Goal: Task Accomplishment & Management: Complete application form

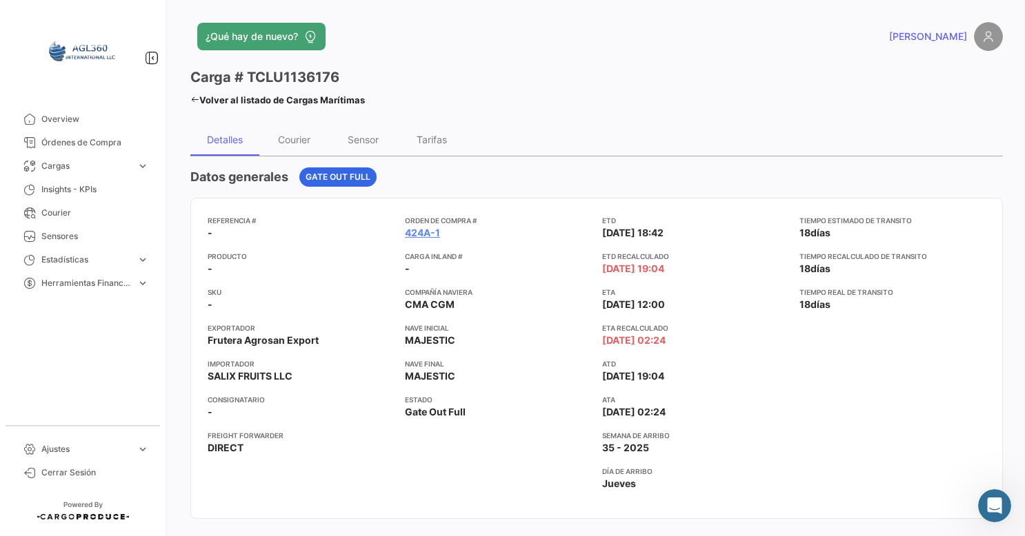
scroll to position [1, 0]
click at [90, 124] on span "Overview" at bounding box center [95, 119] width 108 height 12
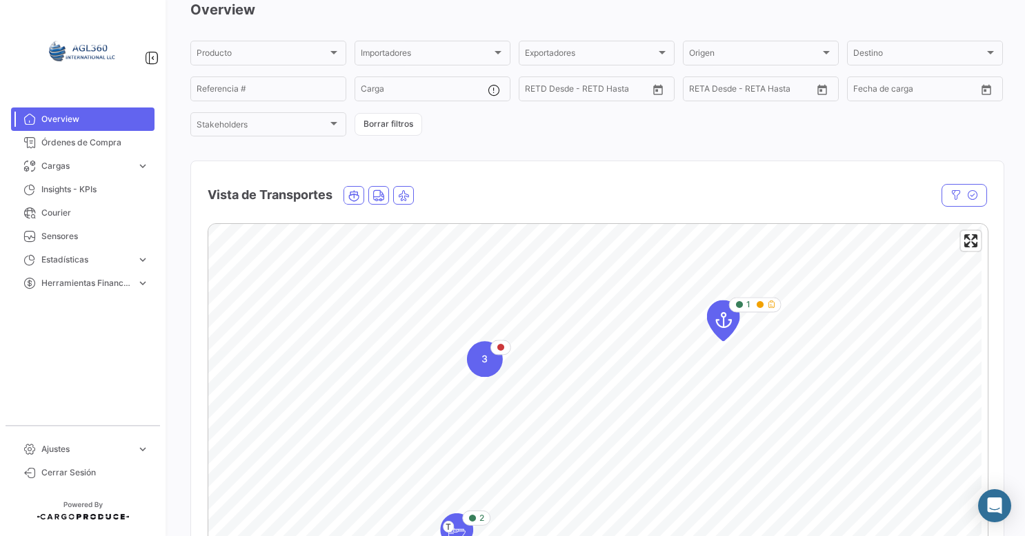
scroll to position [69, 0]
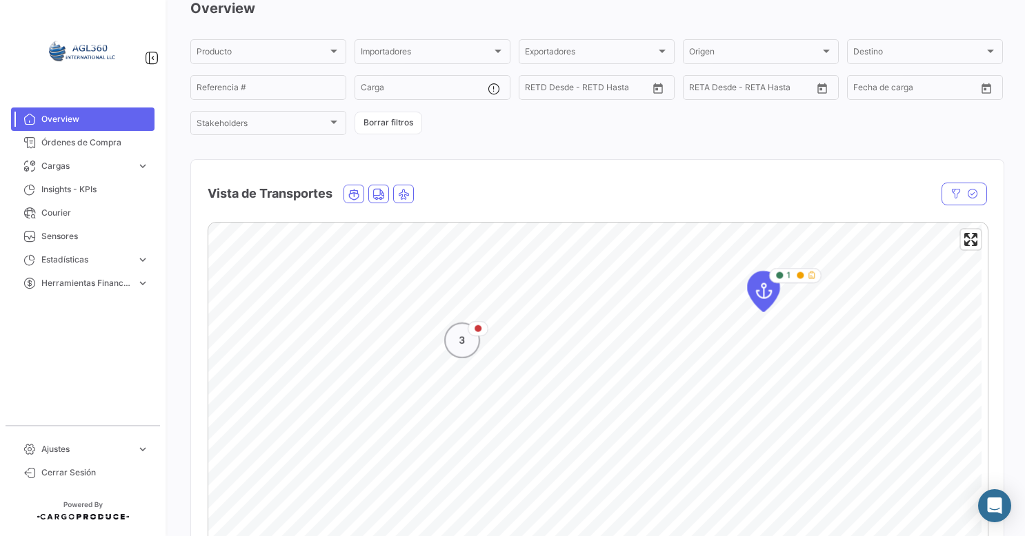
click at [478, 329] on icon "Map marker" at bounding box center [478, 329] width 8 height 8
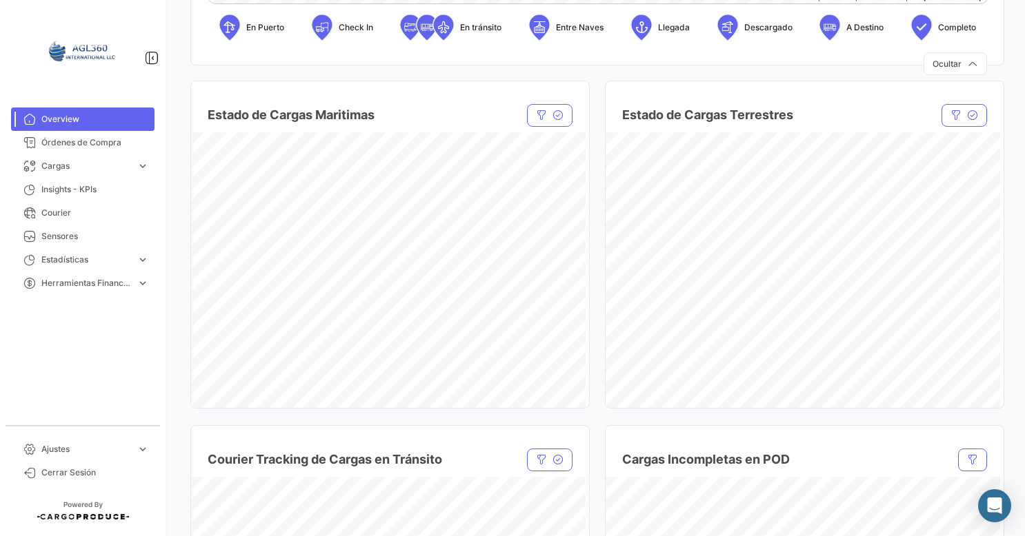
scroll to position [621, 0]
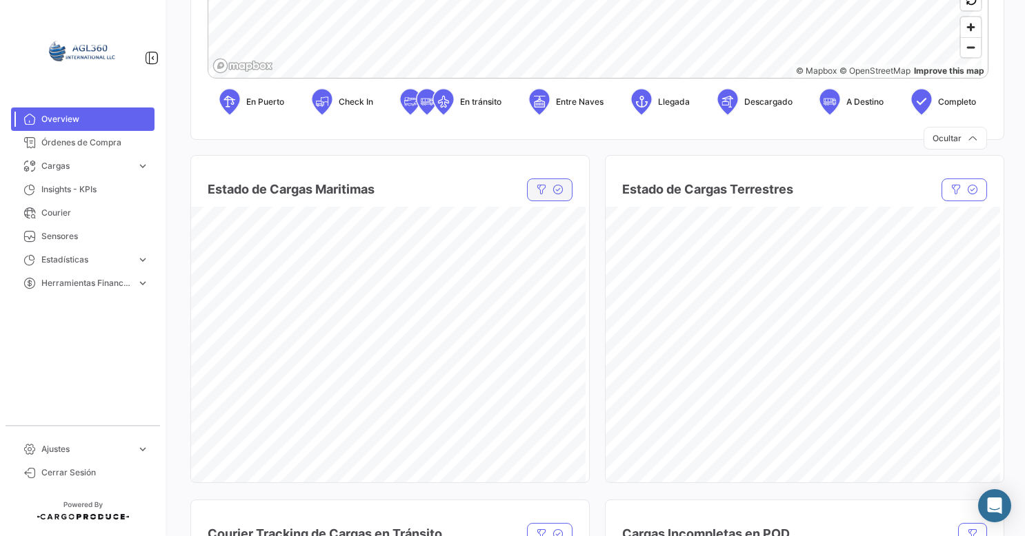
click at [551, 198] on button "button" at bounding box center [550, 190] width 46 height 23
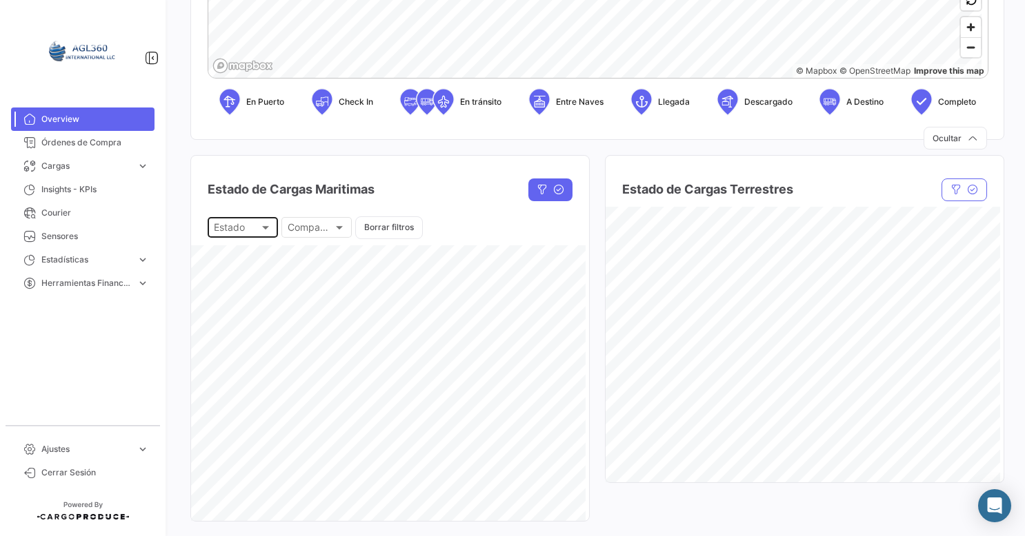
click at [269, 229] on div at bounding box center [265, 227] width 12 height 11
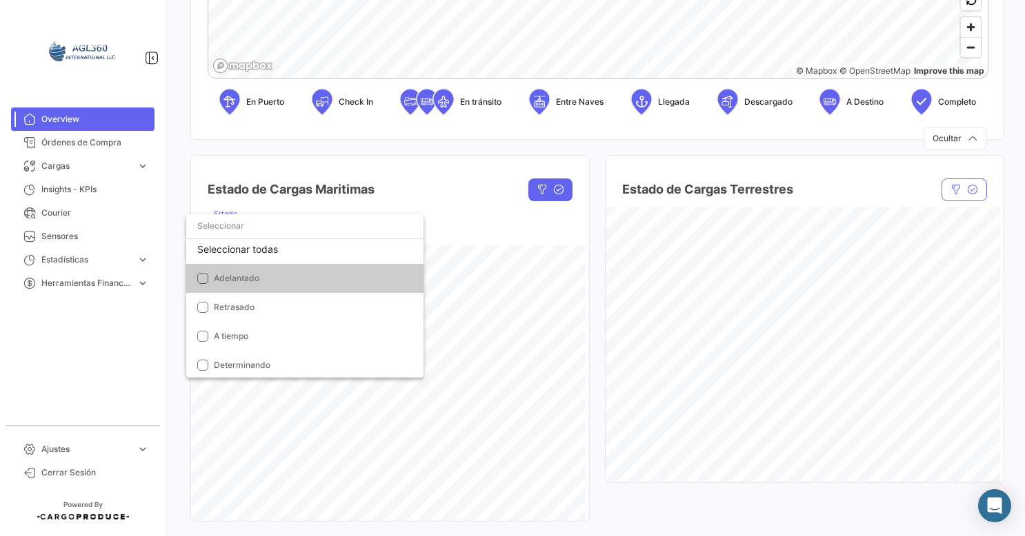
scroll to position [10, 0]
click at [720, 283] on div at bounding box center [512, 268] width 1025 height 536
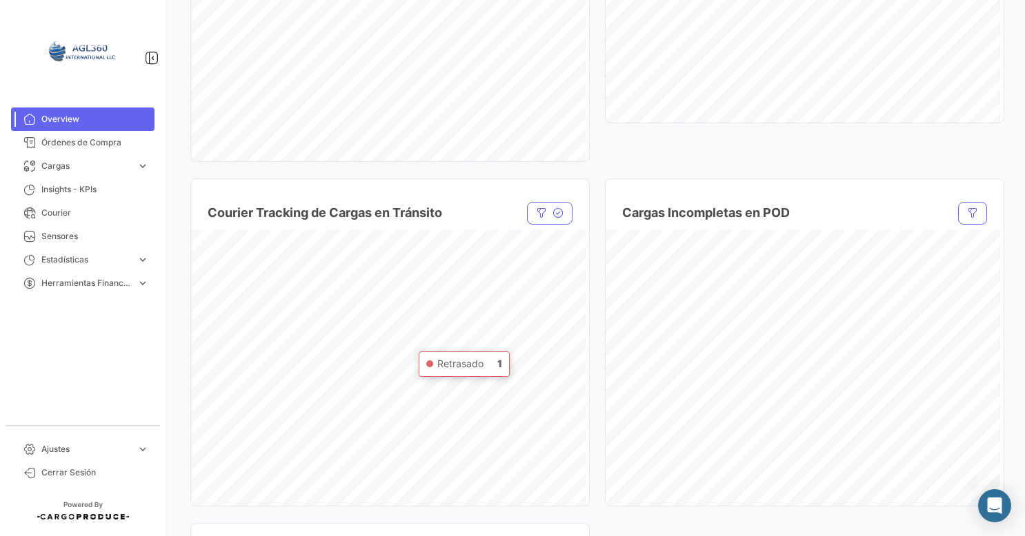
scroll to position [1034, 0]
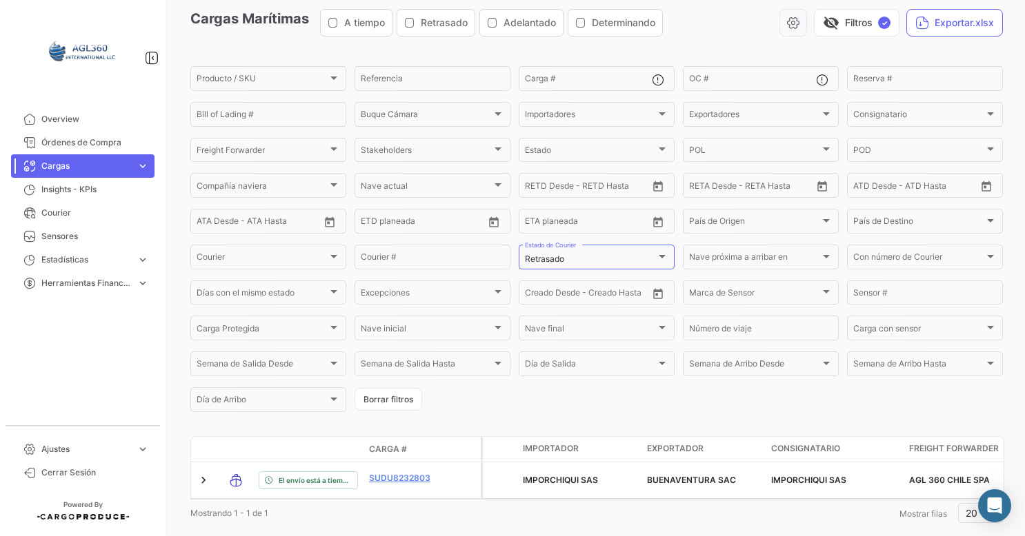
scroll to position [97, 0]
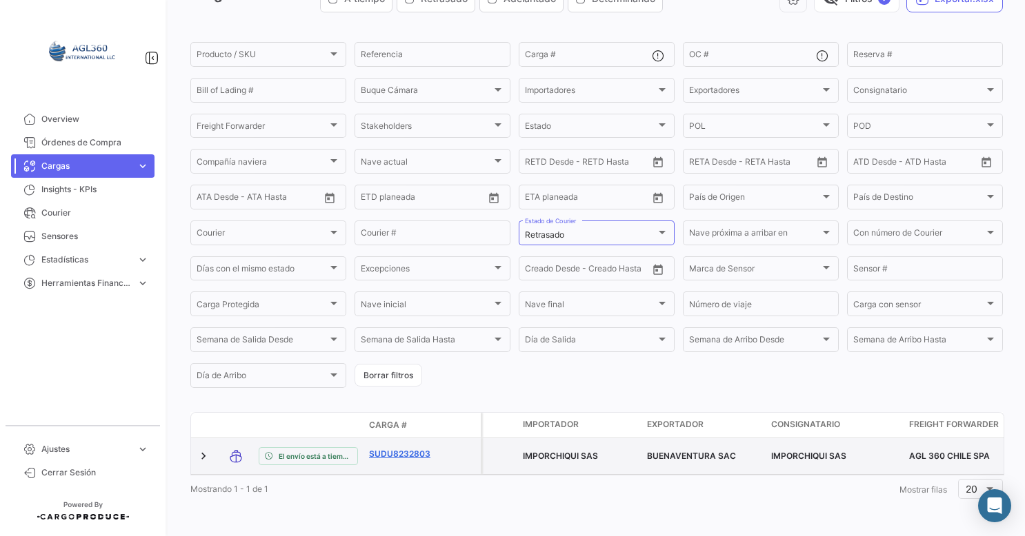
click at [399, 448] on link "SUDU8232803" at bounding box center [405, 454] width 72 height 12
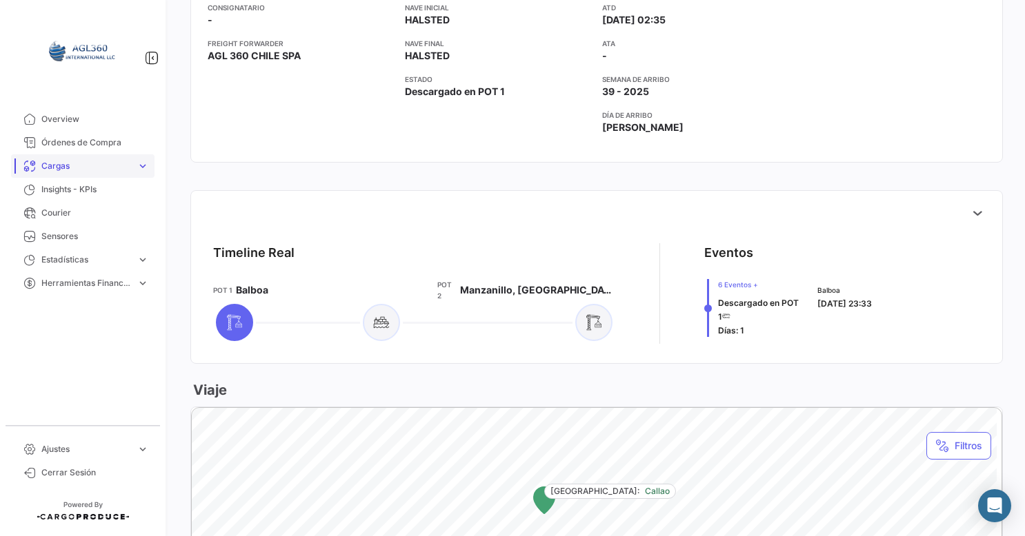
scroll to position [365, 0]
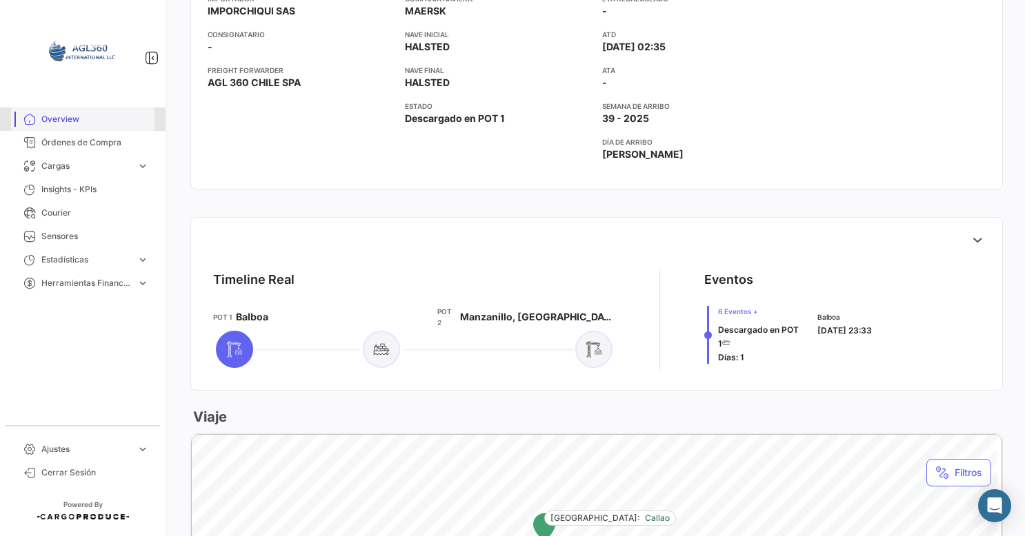
click at [70, 123] on span "Overview" at bounding box center [95, 119] width 108 height 12
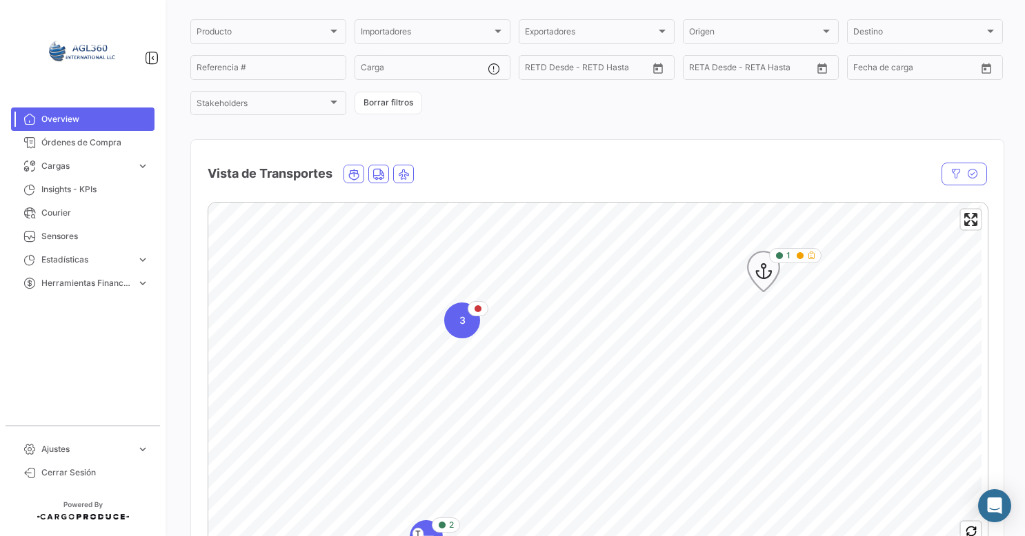
scroll to position [69, 0]
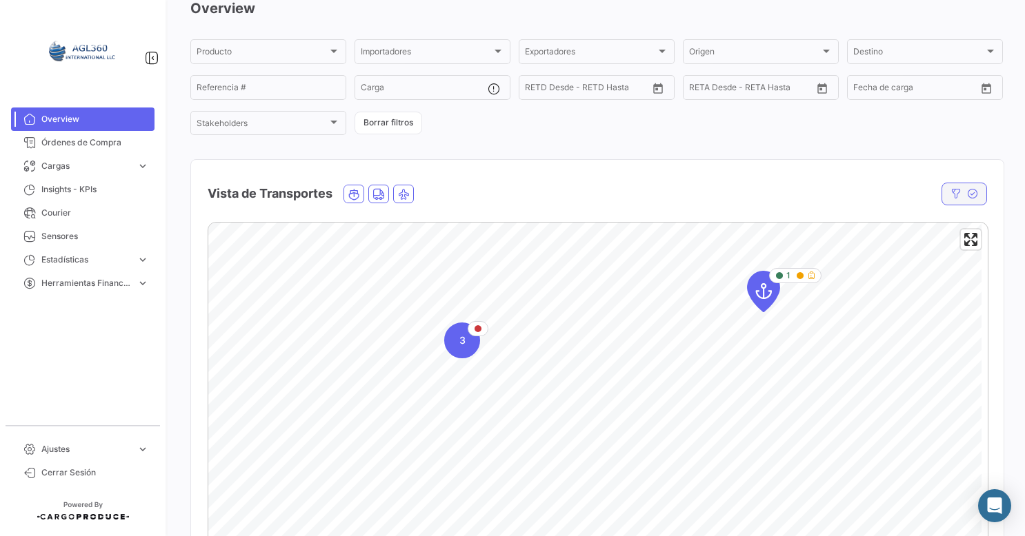
click at [967, 199] on icon "button" at bounding box center [972, 193] width 11 height 11
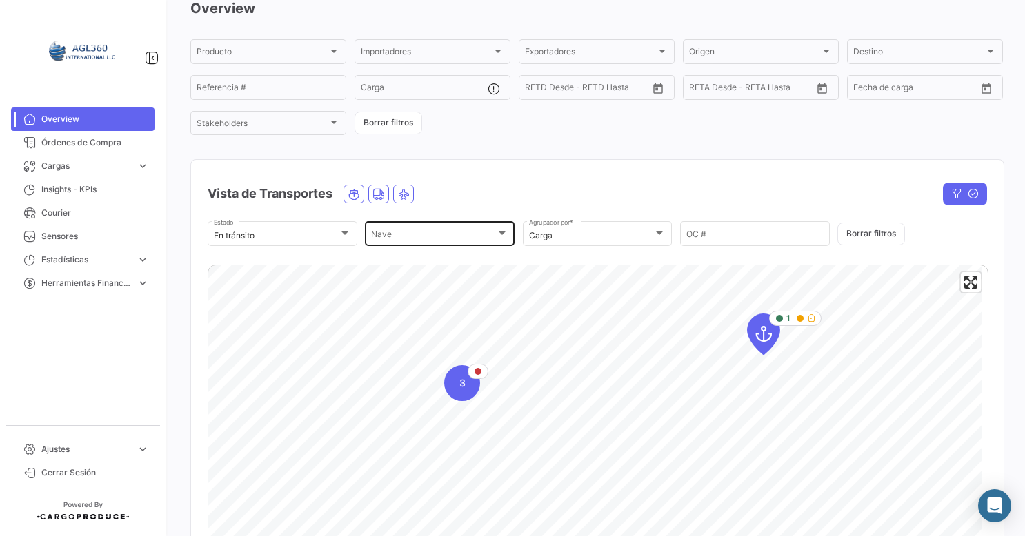
click at [441, 228] on div "[PERSON_NAME] [PERSON_NAME]" at bounding box center [439, 232] width 137 height 27
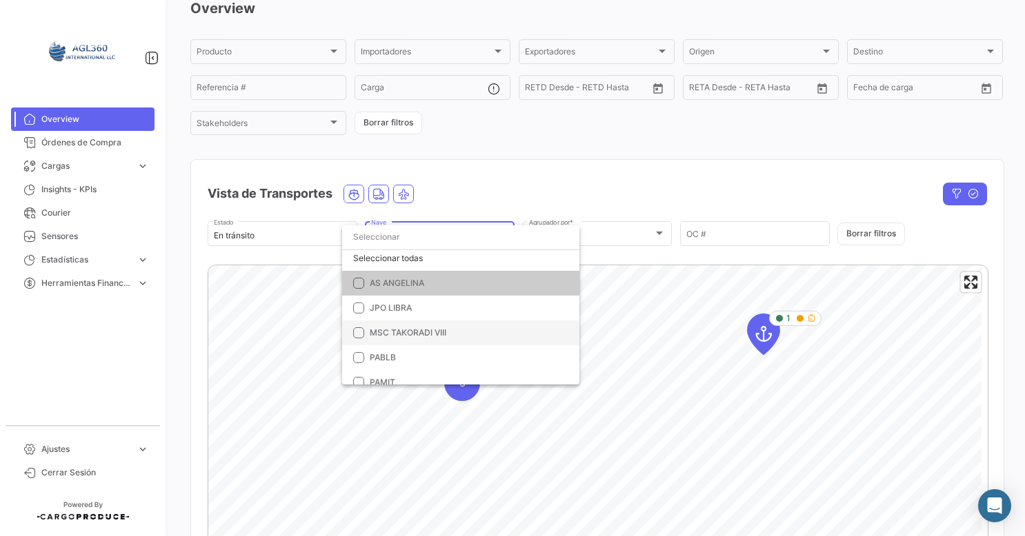
scroll to position [0, 0]
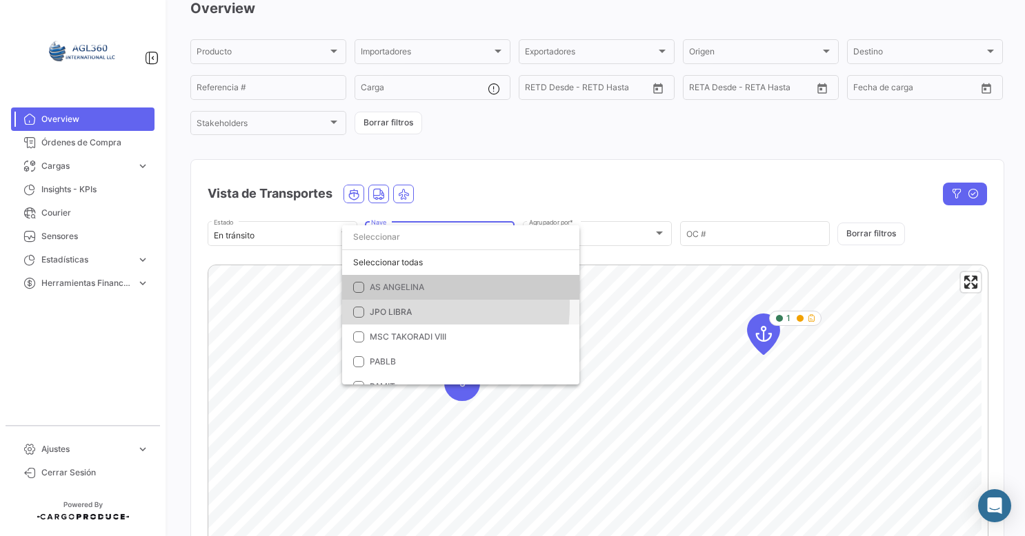
click at [359, 305] on mat-option "JPO LIBRA" at bounding box center [460, 312] width 237 height 25
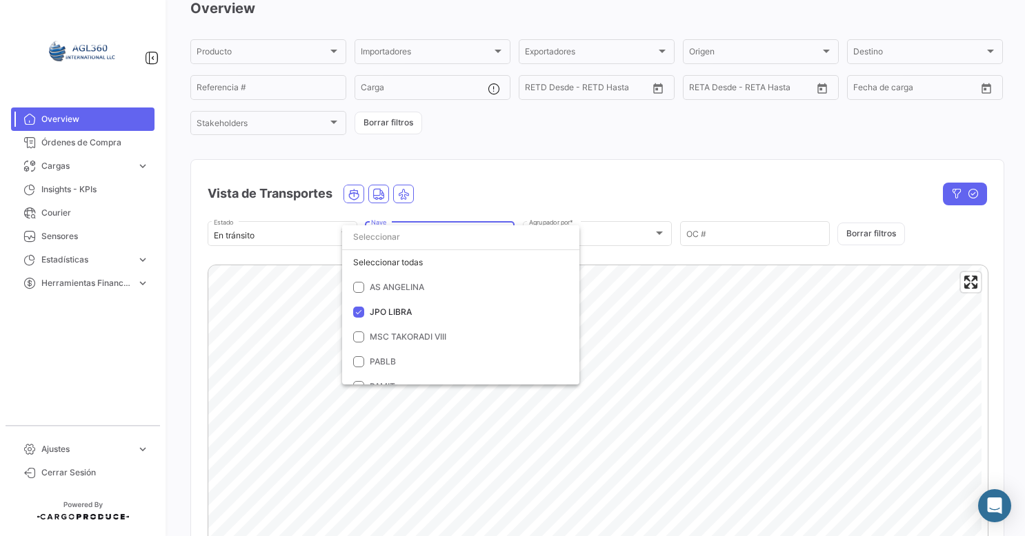
click at [696, 290] on div at bounding box center [512, 268] width 1025 height 536
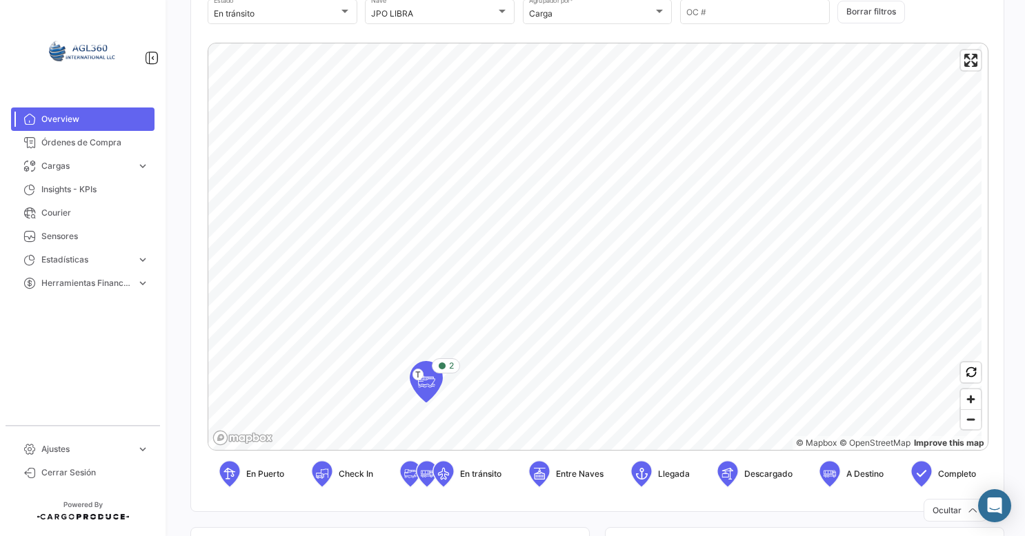
scroll to position [207, 0]
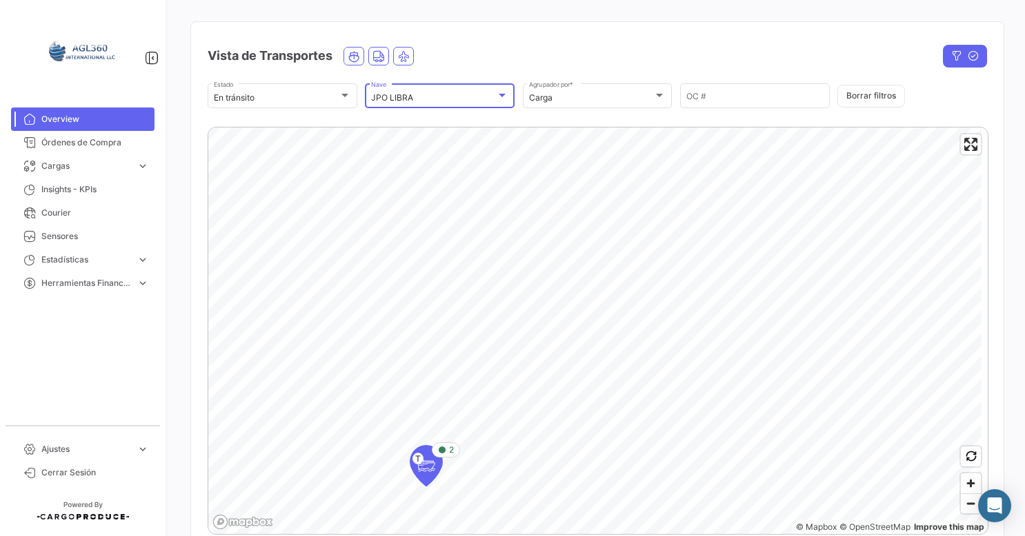
click at [465, 101] on div "JPO LIBRA" at bounding box center [433, 98] width 125 height 10
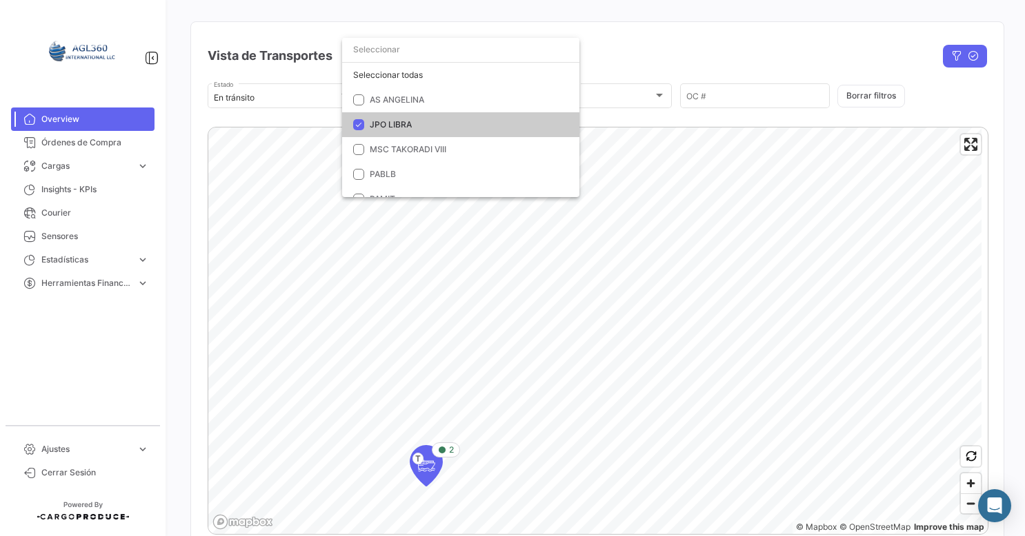
scroll to position [14, 0]
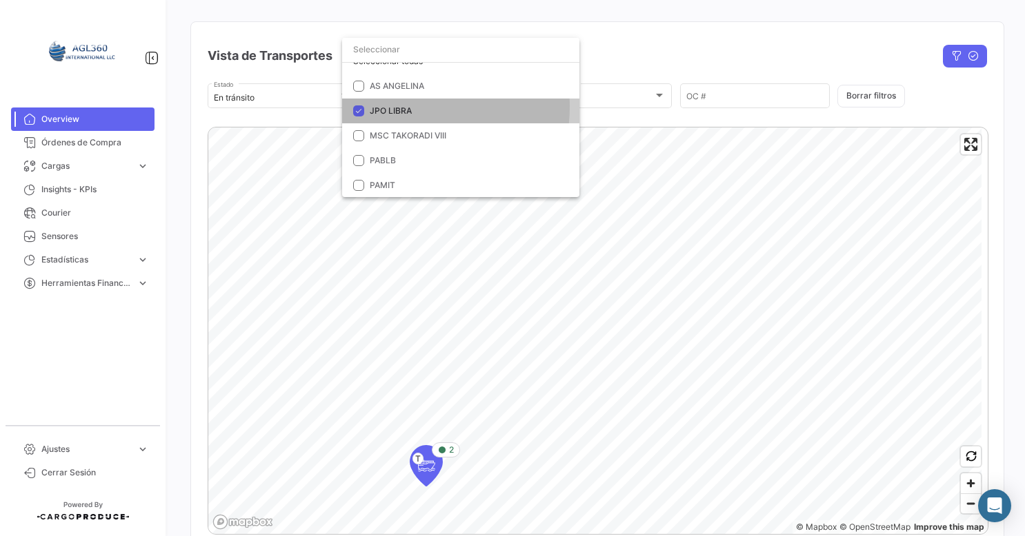
click at [393, 106] on span "JPO LIBRA" at bounding box center [391, 110] width 42 height 10
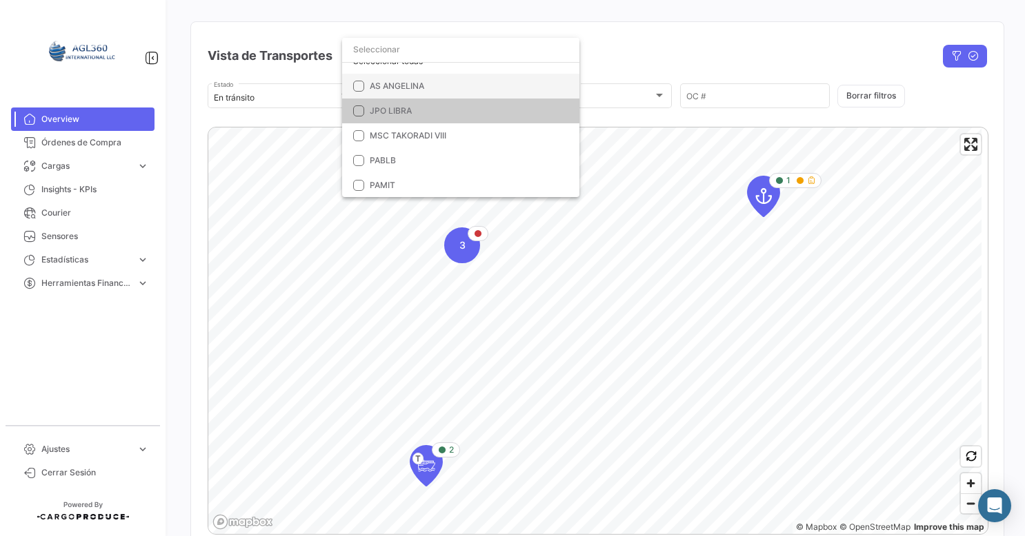
click at [397, 88] on span "AS ANGELINA" at bounding box center [397, 86] width 54 height 10
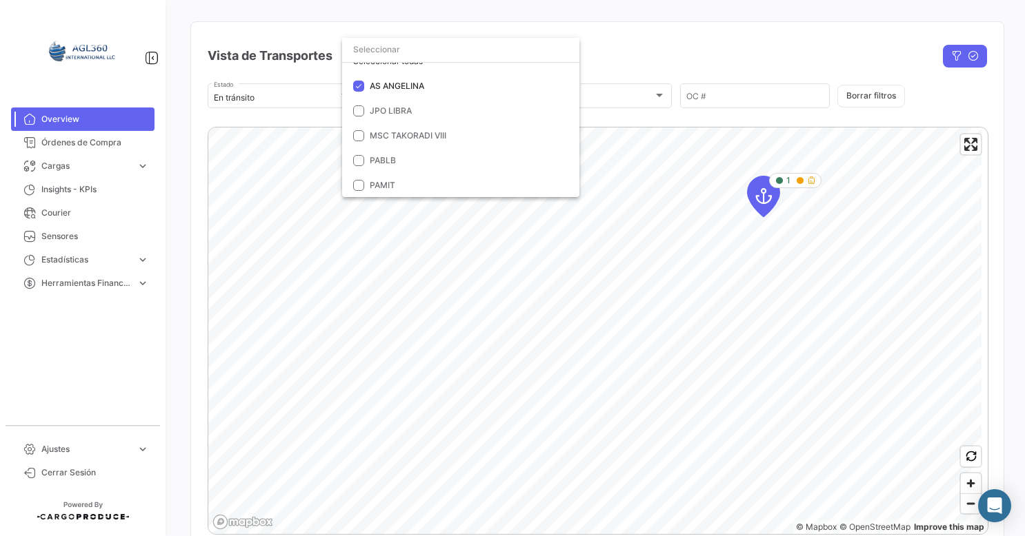
click at [385, 324] on div at bounding box center [512, 268] width 1025 height 536
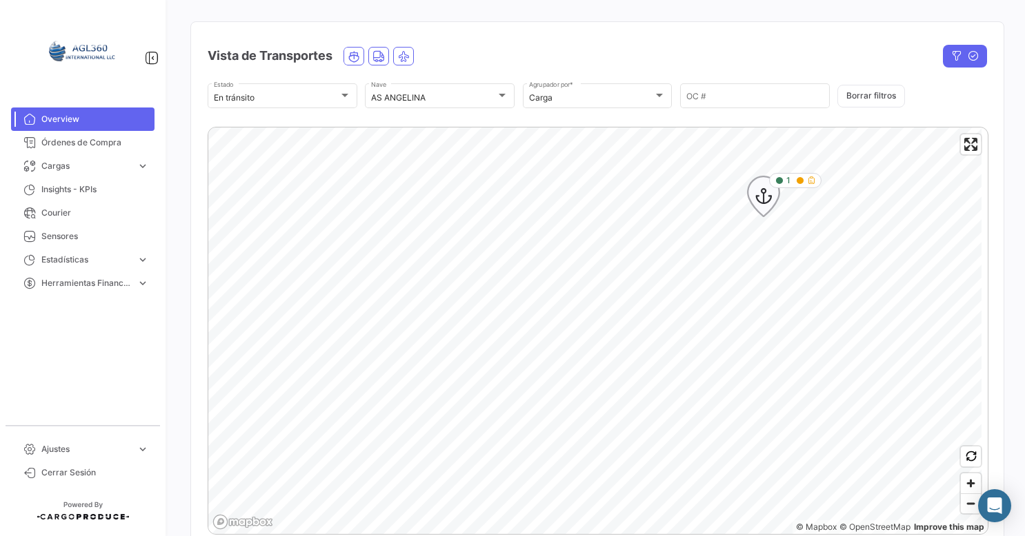
click at [809, 186] on div "1" at bounding box center [795, 180] width 52 height 15
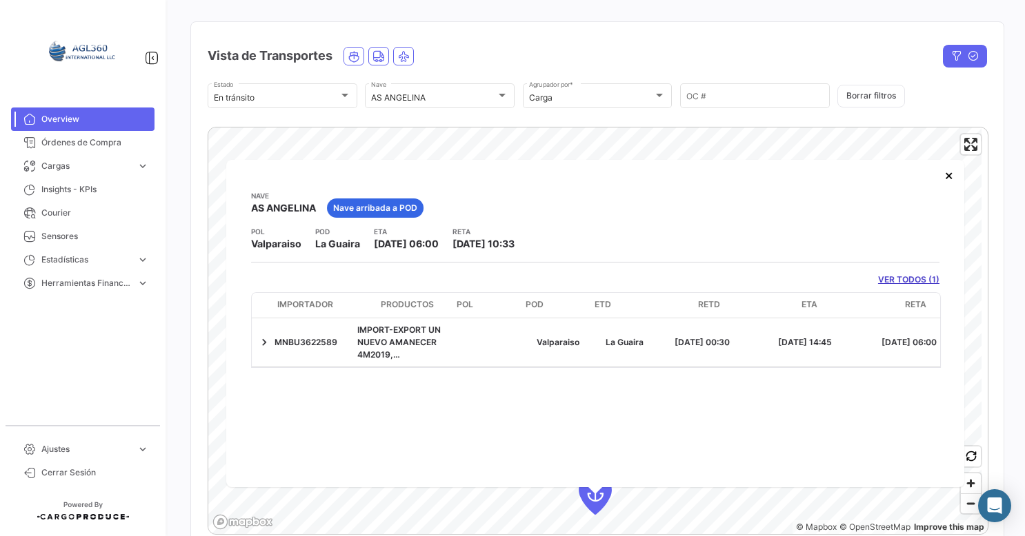
scroll to position [0, 452]
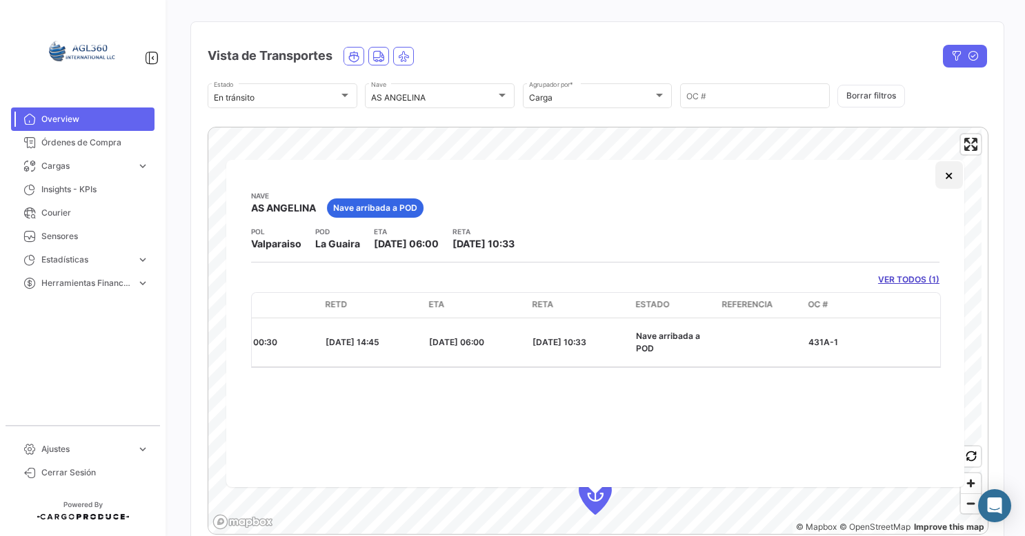
click at [946, 171] on button "×" at bounding box center [949, 175] width 28 height 28
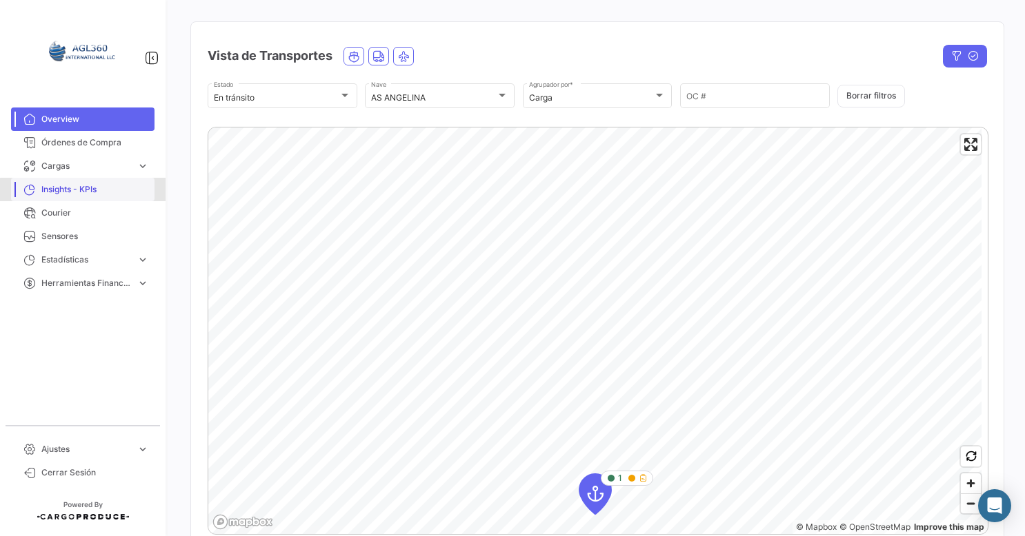
click at [103, 199] on link "Insights - KPIs" at bounding box center [82, 189] width 143 height 23
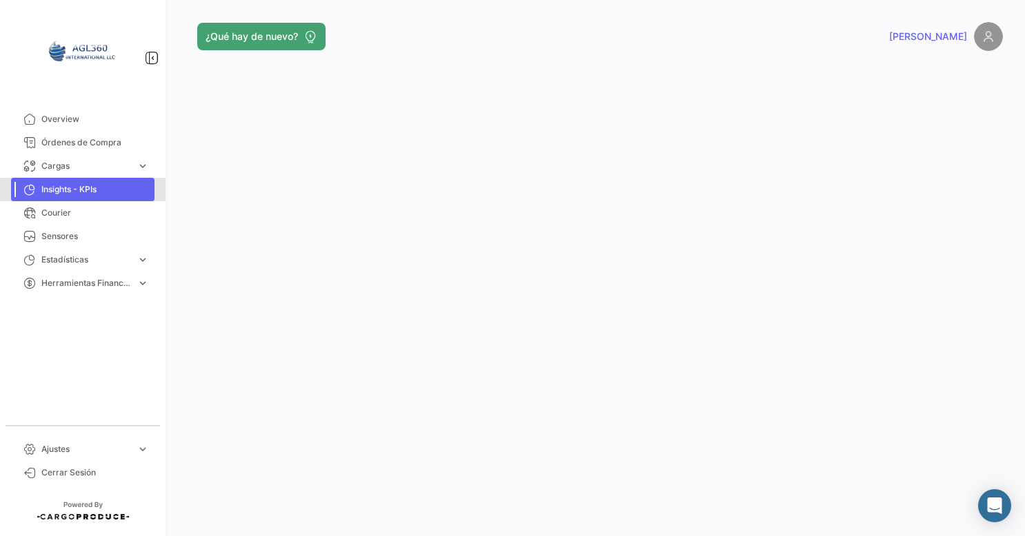
click at [83, 187] on span "Insights - KPIs" at bounding box center [95, 189] width 108 height 12
click at [77, 212] on span "Courier" at bounding box center [95, 213] width 108 height 12
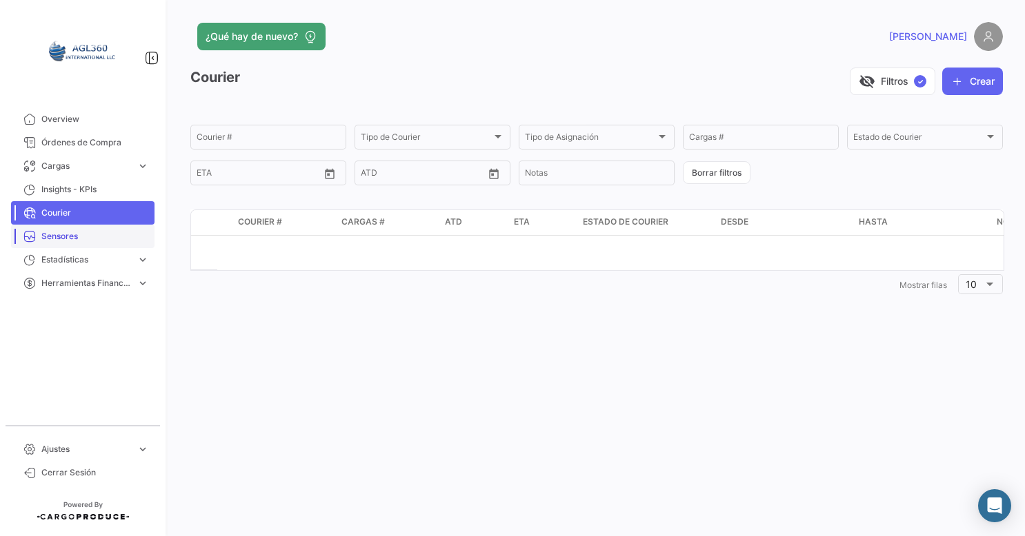
click at [66, 232] on span "Sensores" at bounding box center [95, 236] width 108 height 12
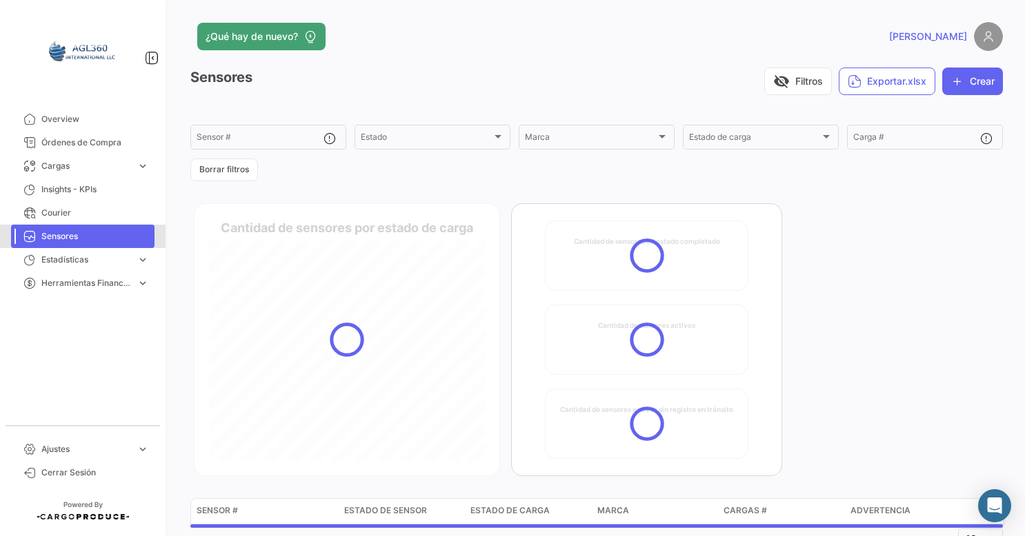
click at [88, 236] on span "Sensores" at bounding box center [95, 236] width 108 height 12
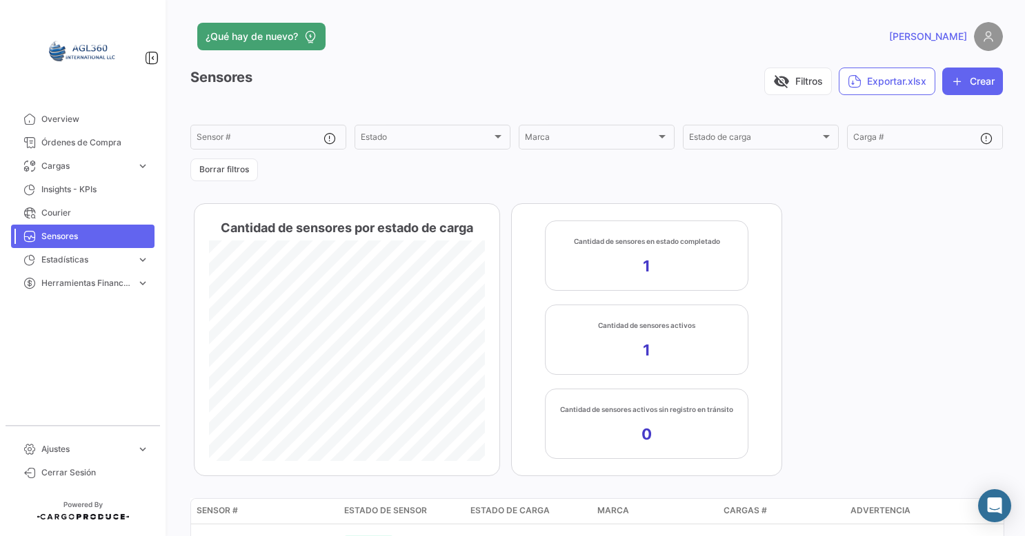
click at [367, 316] on app-kpi-card "Cantidad de sensores por estado de carga" at bounding box center [347, 339] width 306 height 273
click at [108, 265] on span "Estadísticas" at bounding box center [86, 260] width 90 height 12
click at [101, 364] on span "Herramientas Financieras" at bounding box center [86, 365] width 90 height 12
click at [83, 313] on span "Proveedores" at bounding box center [61, 312] width 51 height 12
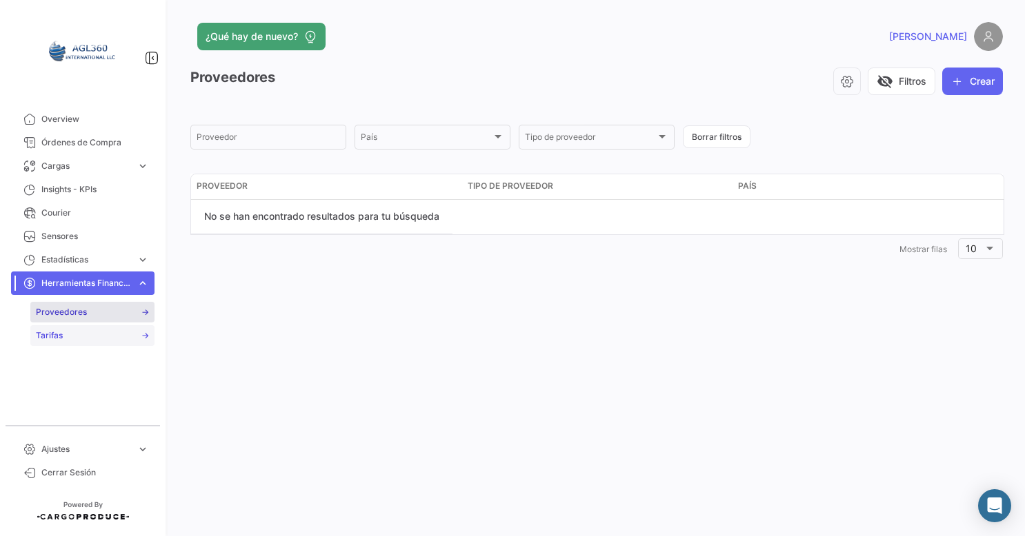
click at [63, 338] on link "Tarifas" at bounding box center [92, 335] width 124 height 21
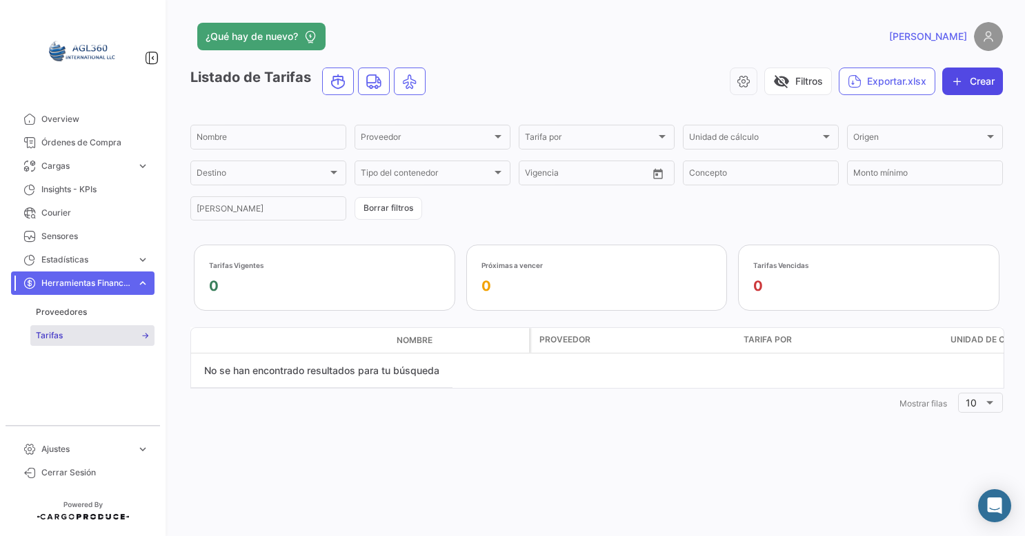
click at [966, 84] on button "Crear" at bounding box center [972, 82] width 61 height 28
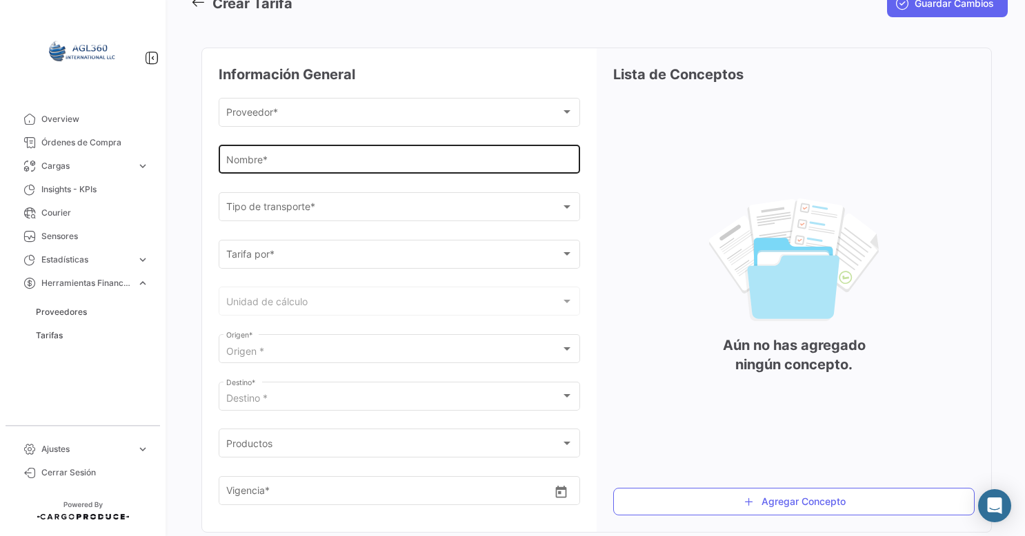
scroll to position [57, 0]
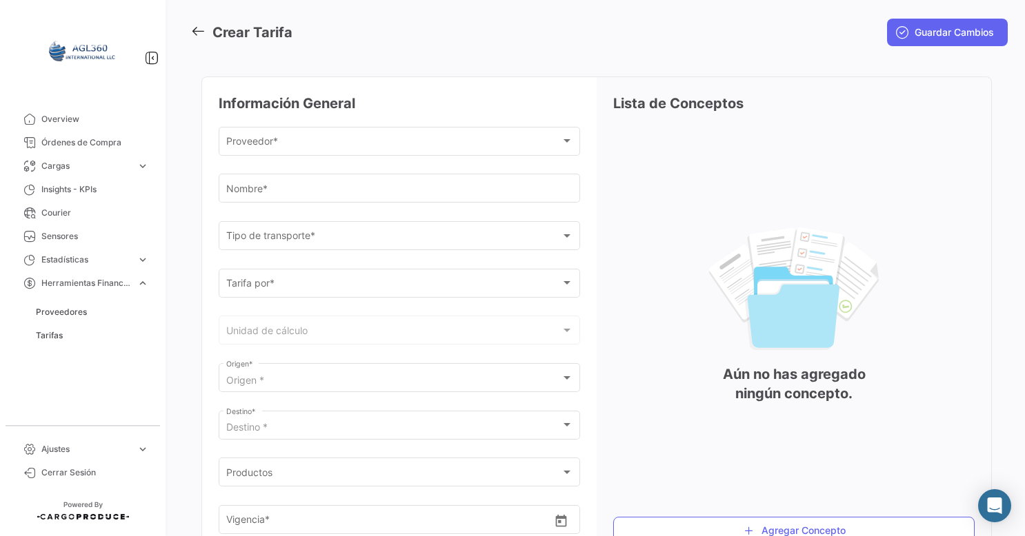
click at [385, 159] on div "Proveedor * Proveedor *" at bounding box center [399, 148] width 361 height 43
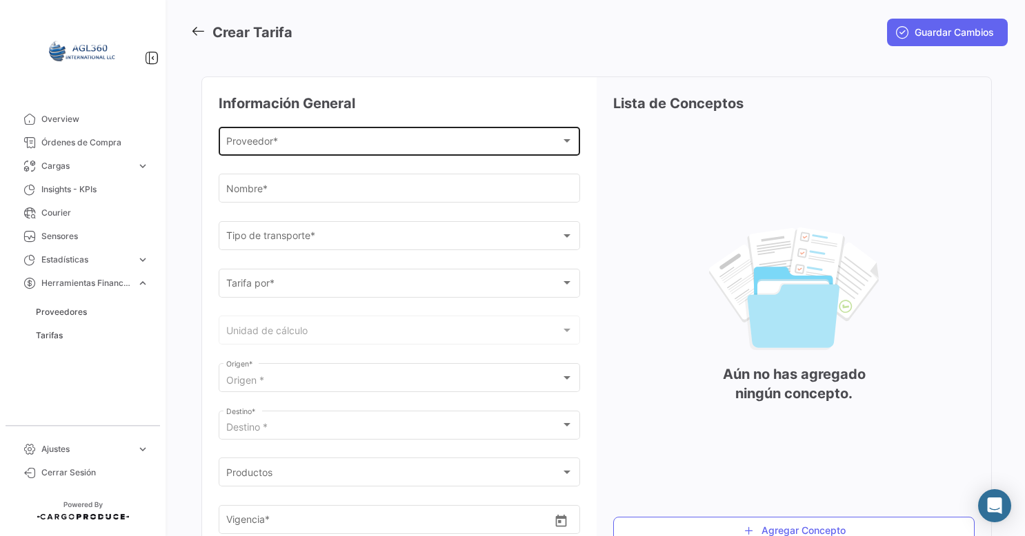
click at [394, 143] on div "Proveedor *" at bounding box center [393, 144] width 334 height 12
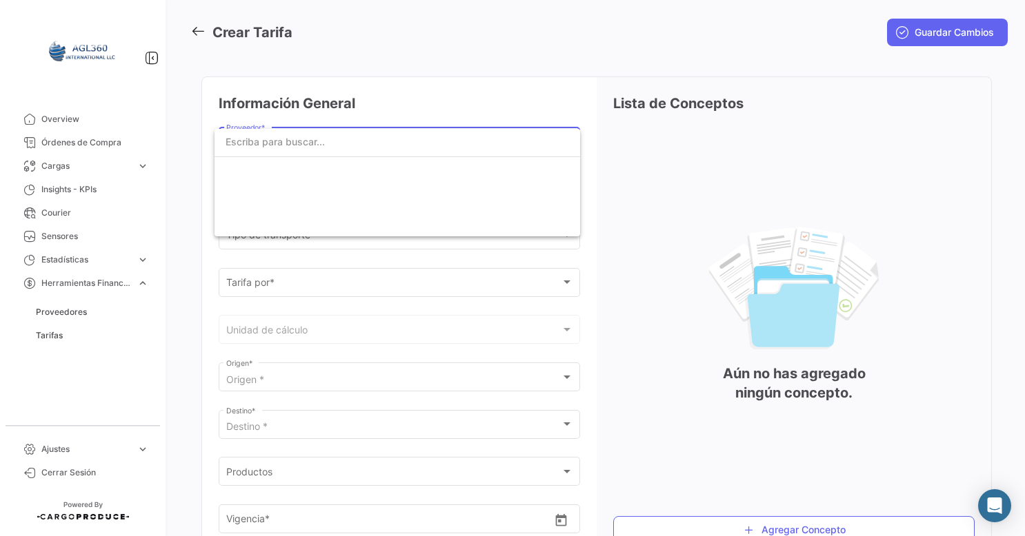
click at [289, 145] on input "dropdown search" at bounding box center [396, 142] width 365 height 29
drag, startPoint x: 436, startPoint y: 145, endPoint x: 470, endPoint y: 145, distance: 34.5
click at [440, 145] on input "dropdown search" at bounding box center [396, 142] width 365 height 29
click at [757, 152] on div at bounding box center [512, 268] width 1025 height 536
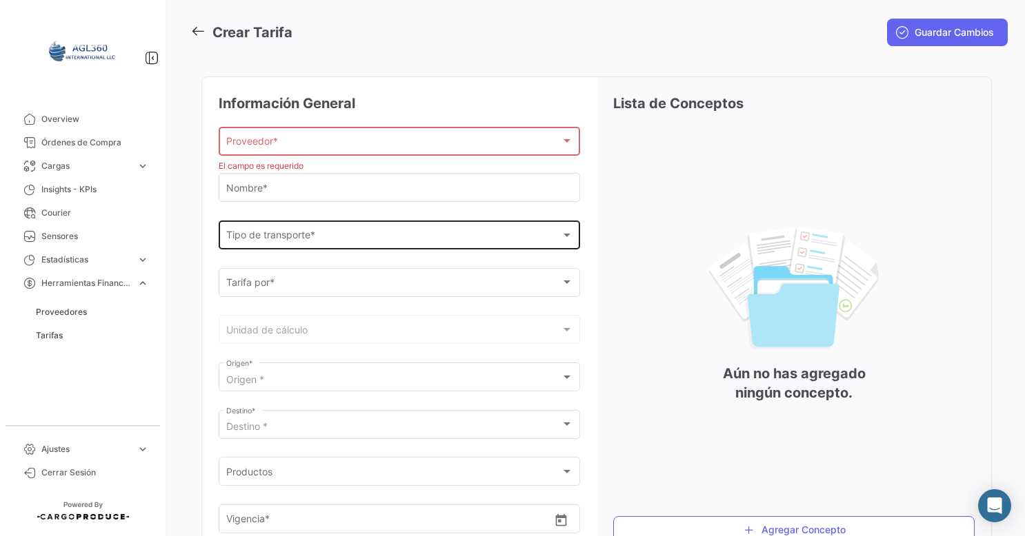
click at [361, 232] on div "Tipo de transporte *" at bounding box center [393, 238] width 334 height 12
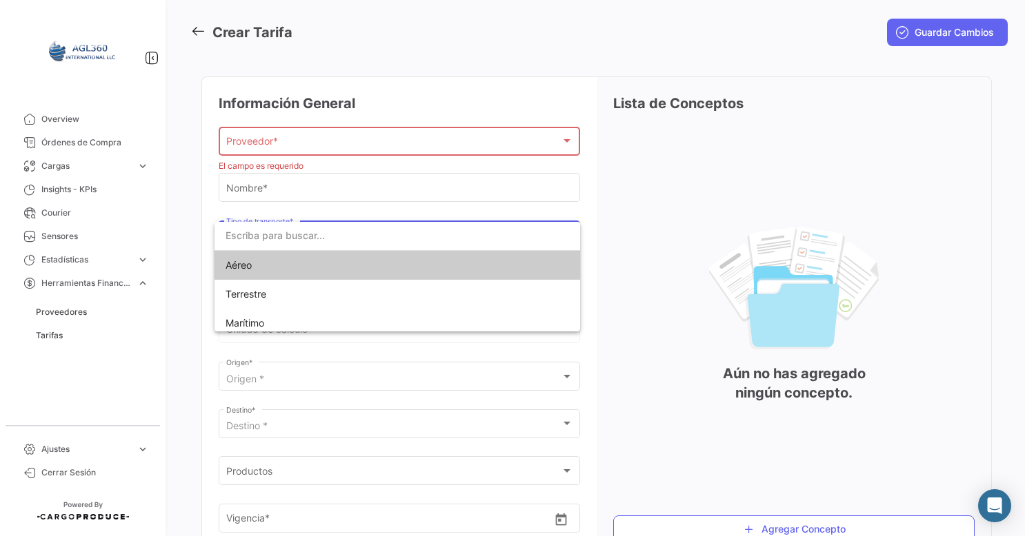
click at [311, 267] on span "Aéreo" at bounding box center [396, 265] width 343 height 29
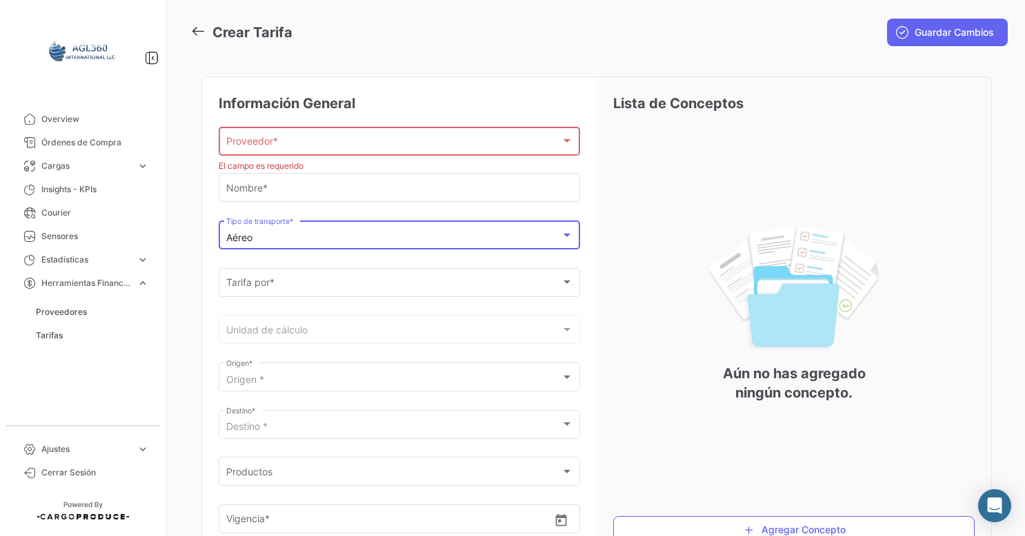
click at [330, 230] on div "Aéreo Tipo de transporte *" at bounding box center [399, 234] width 347 height 32
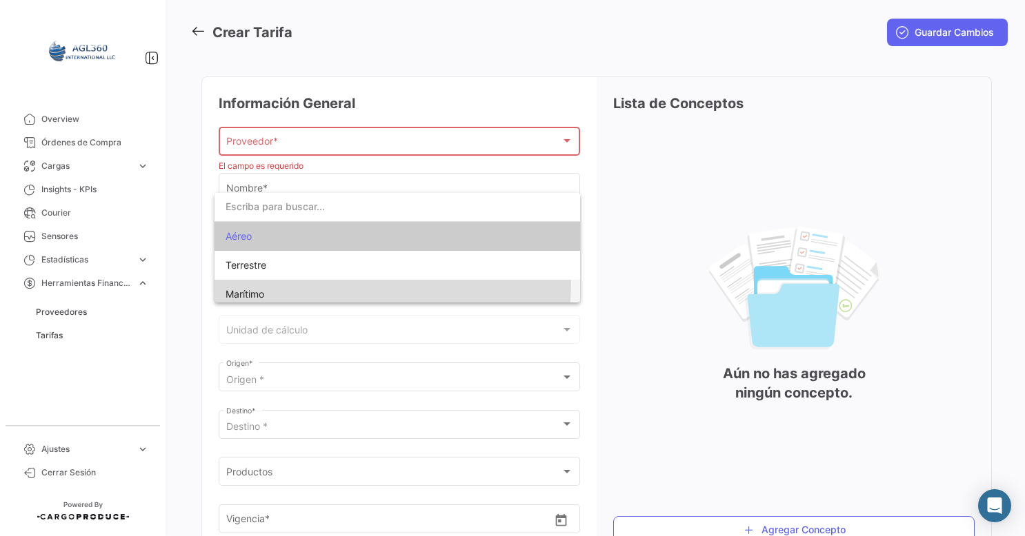
click at [312, 284] on span "Marítimo" at bounding box center [396, 294] width 343 height 29
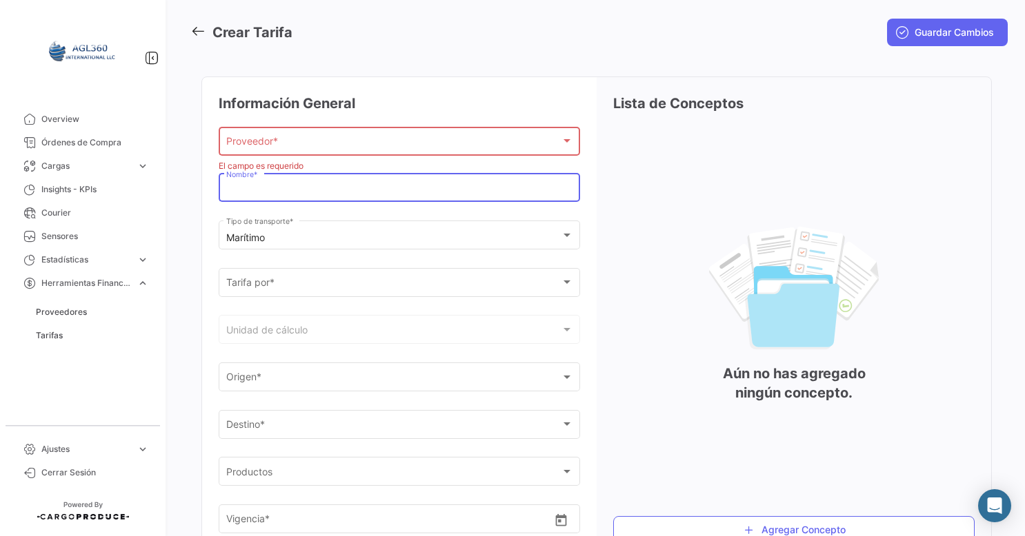
click at [308, 186] on input "Nombre *" at bounding box center [399, 191] width 347 height 12
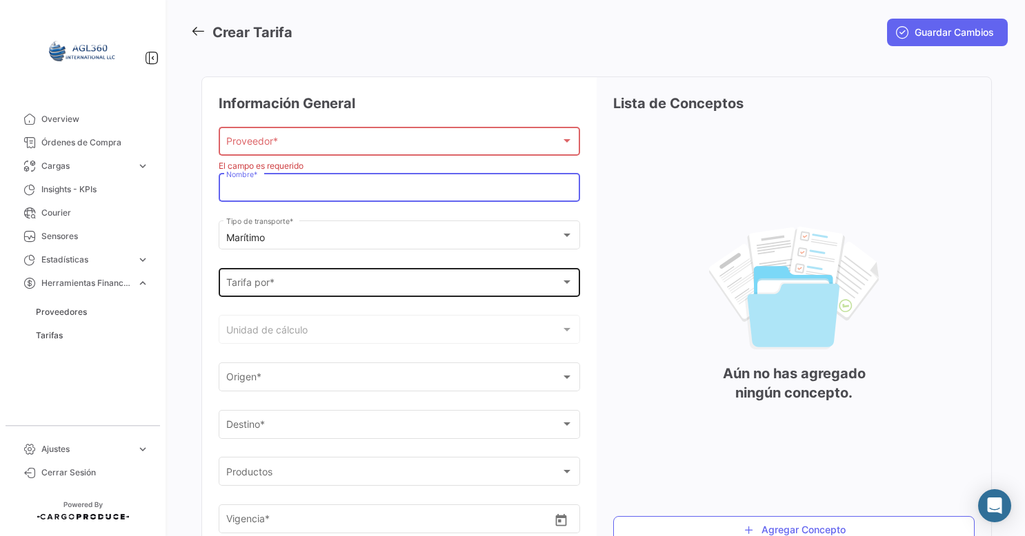
click at [296, 287] on div "Tarifa por *" at bounding box center [393, 285] width 334 height 12
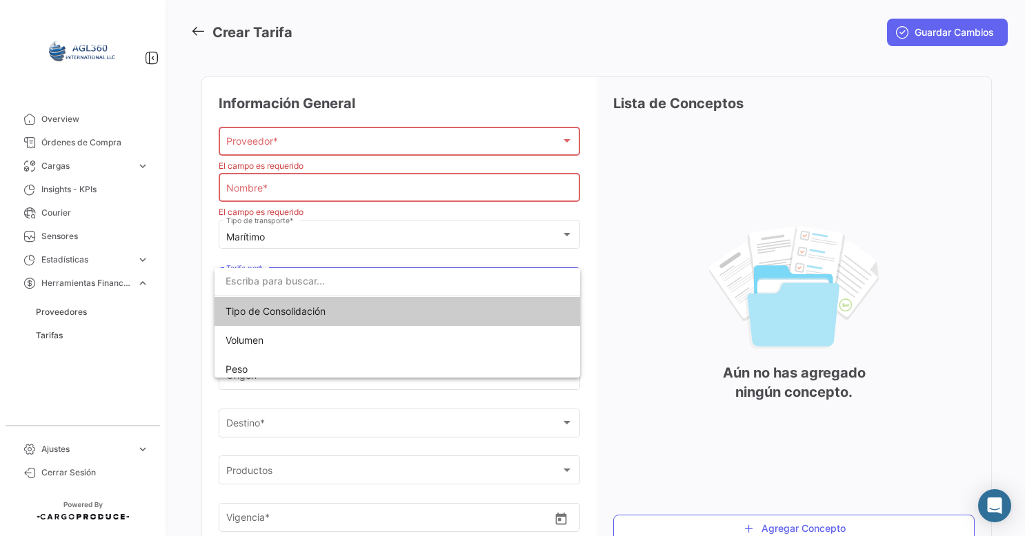
scroll to position [6, 0]
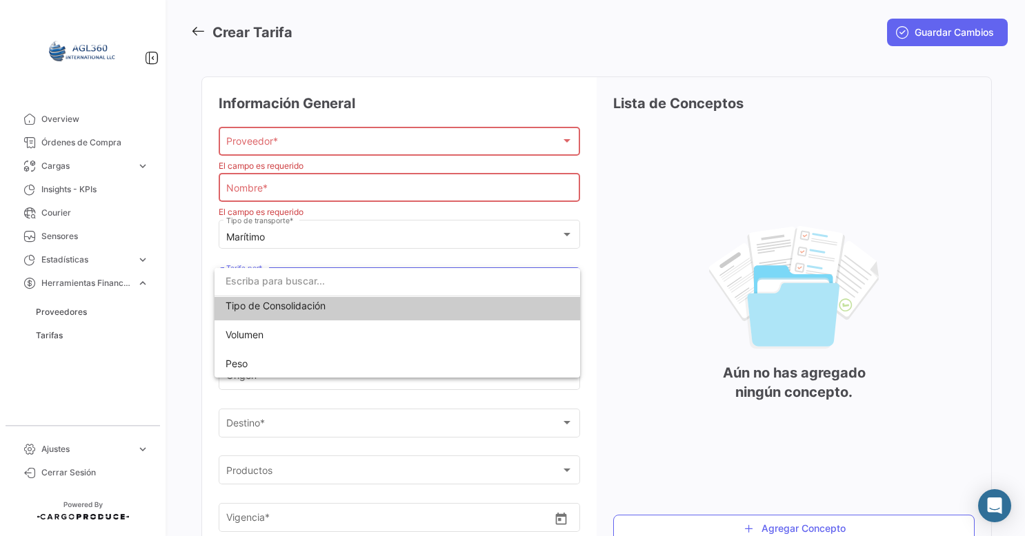
click at [429, 231] on div at bounding box center [512, 268] width 1025 height 536
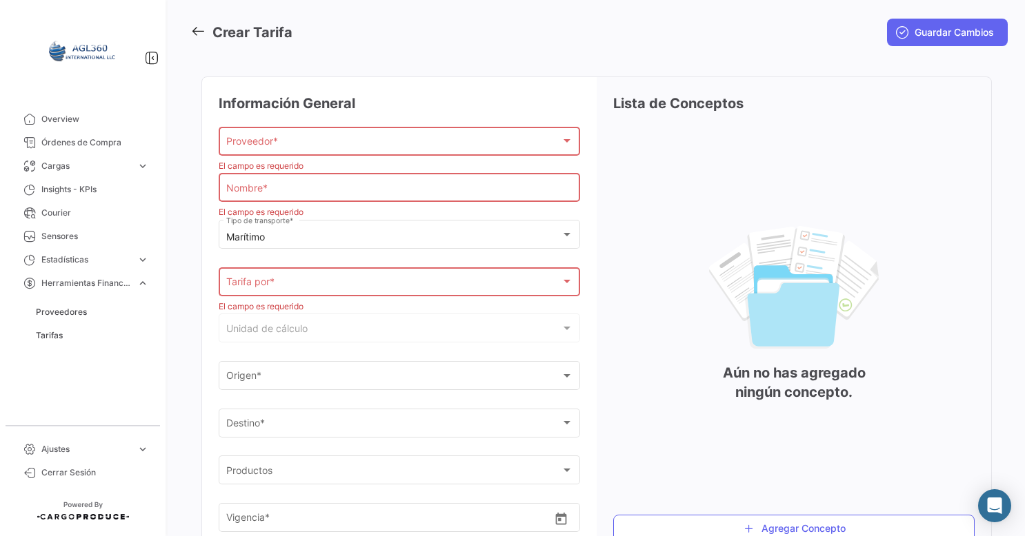
click at [330, 281] on div "Tarifa por *" at bounding box center [393, 285] width 334 height 12
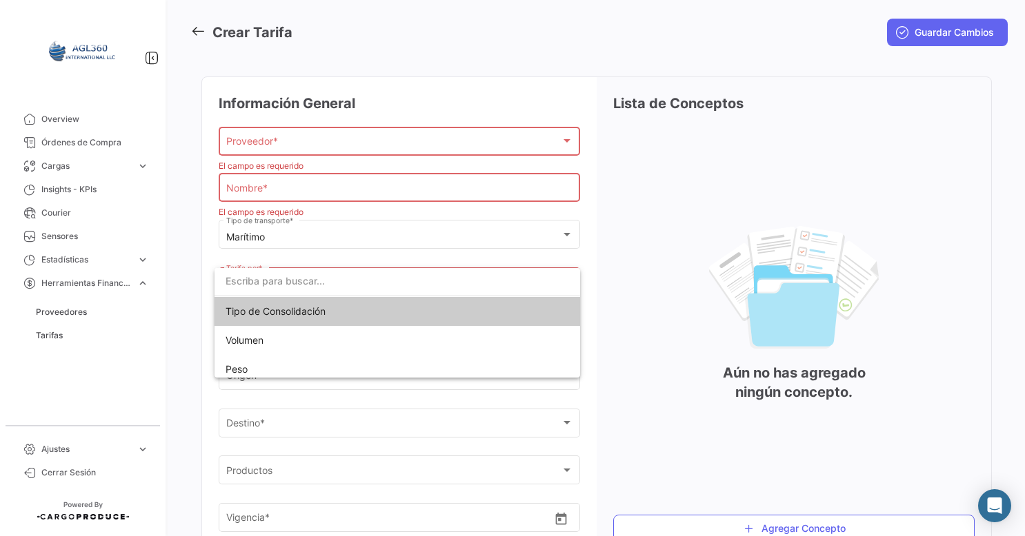
click at [300, 313] on span "Tipo de Consolidación" at bounding box center [275, 311] width 100 height 12
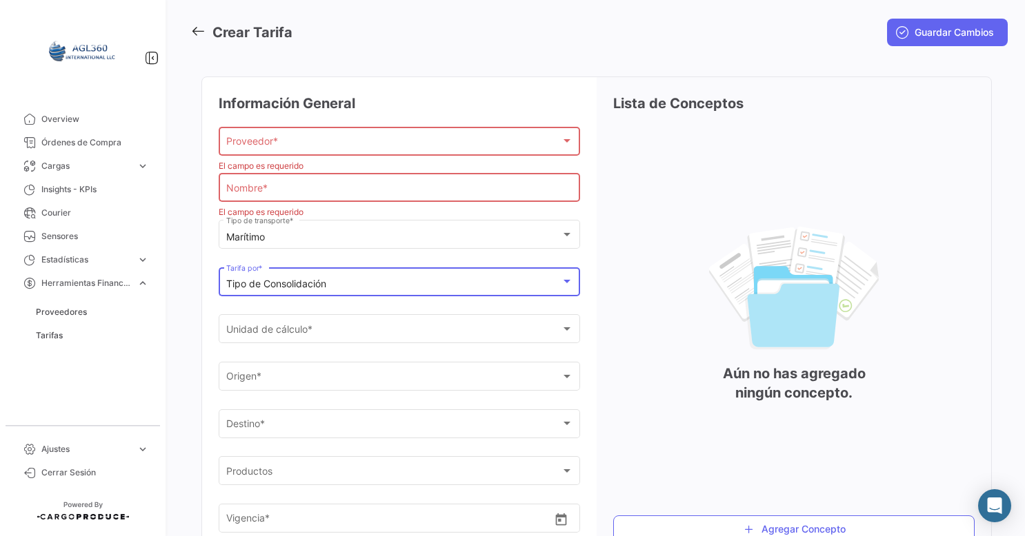
click at [316, 287] on mat-select-trigger "Tipo de Consolidación" at bounding box center [276, 284] width 100 height 12
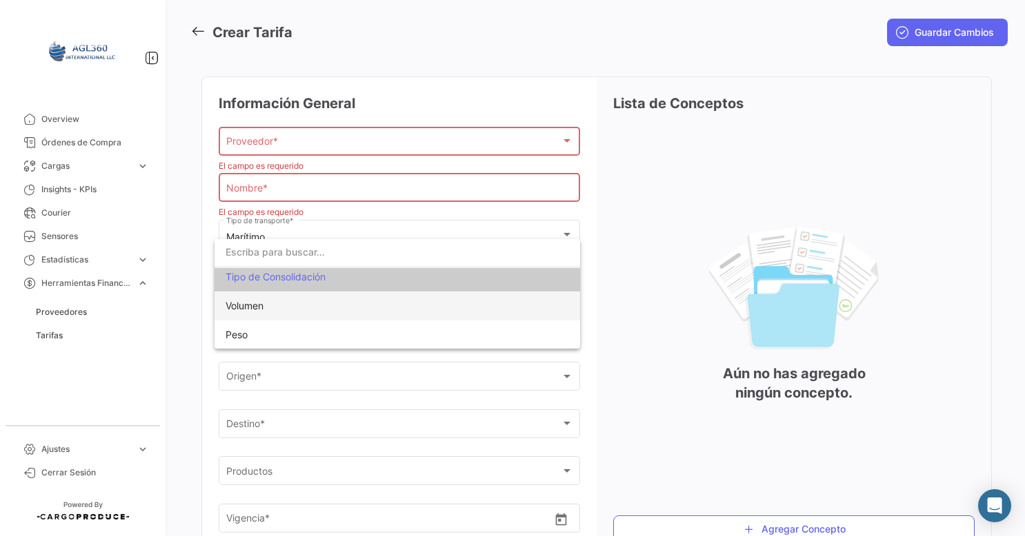
click at [281, 305] on span "Volumen" at bounding box center [396, 306] width 343 height 29
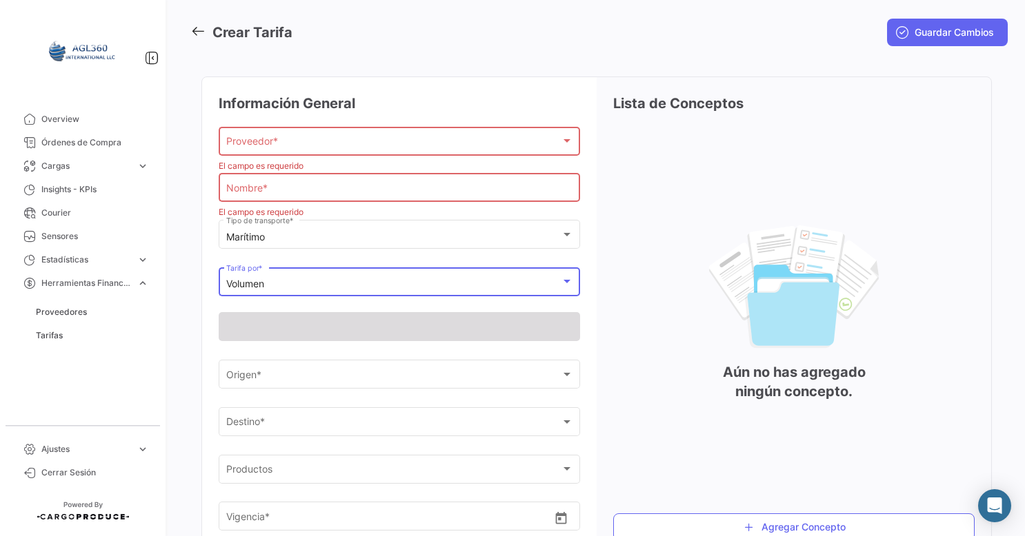
click at [274, 354] on div "Información General Proveedor * Proveedor * El campo es requerido Nombre * El c…" at bounding box center [399, 320] width 361 height 453
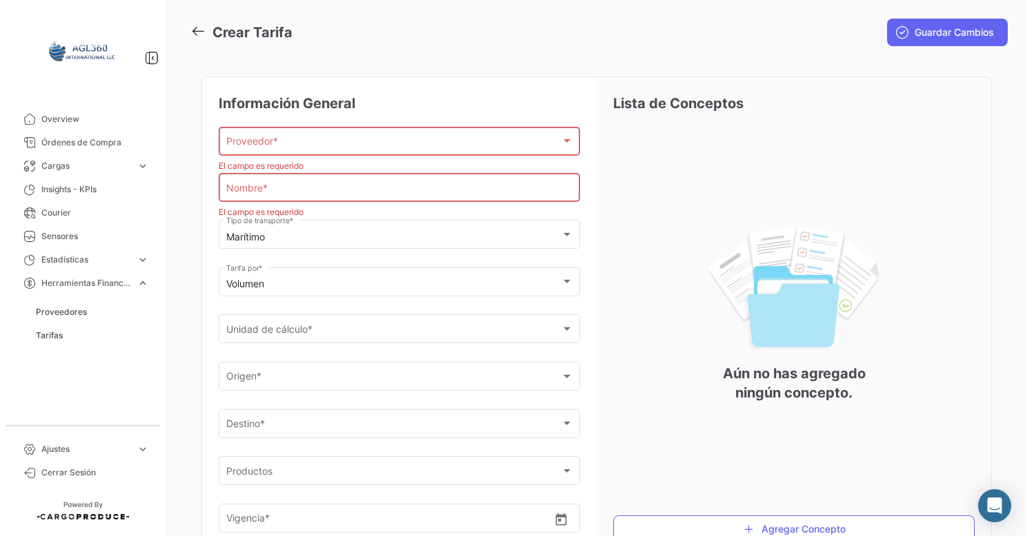
click at [280, 343] on div "Unidad de cálculo * Unidad de cálculo *" at bounding box center [399, 335] width 361 height 43
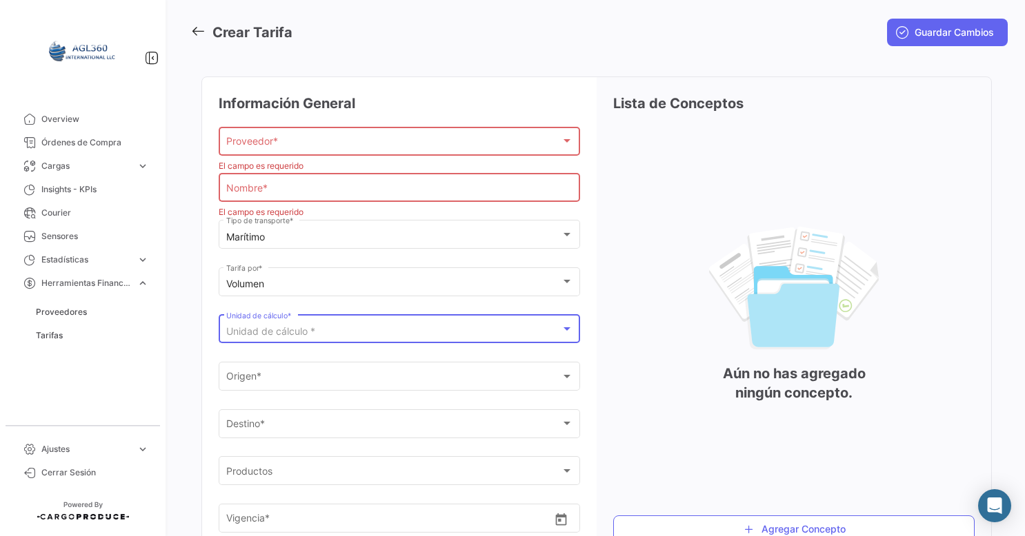
click at [289, 335] on span "Unidad de cálculo *" at bounding box center [270, 331] width 89 height 12
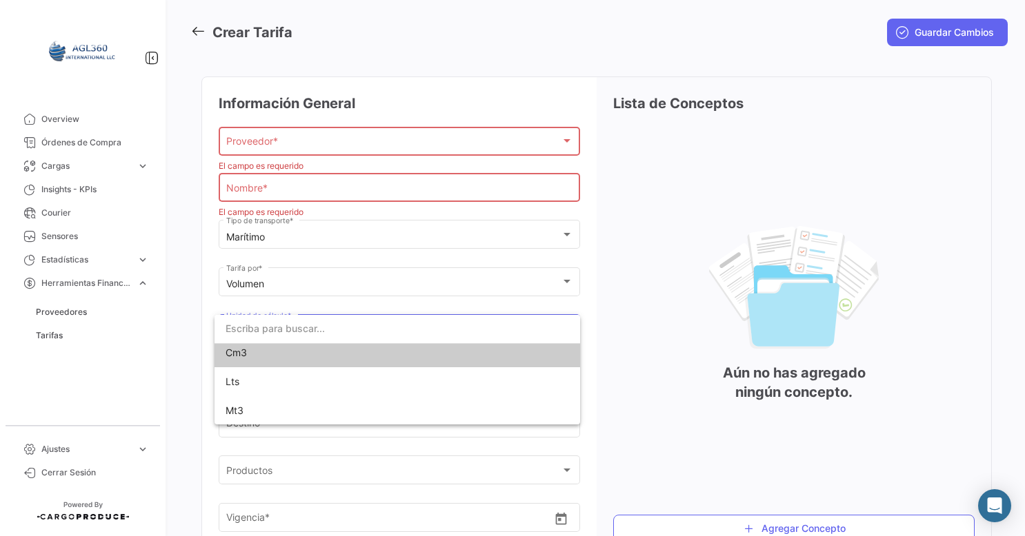
click at [347, 265] on div at bounding box center [512, 268] width 1025 height 536
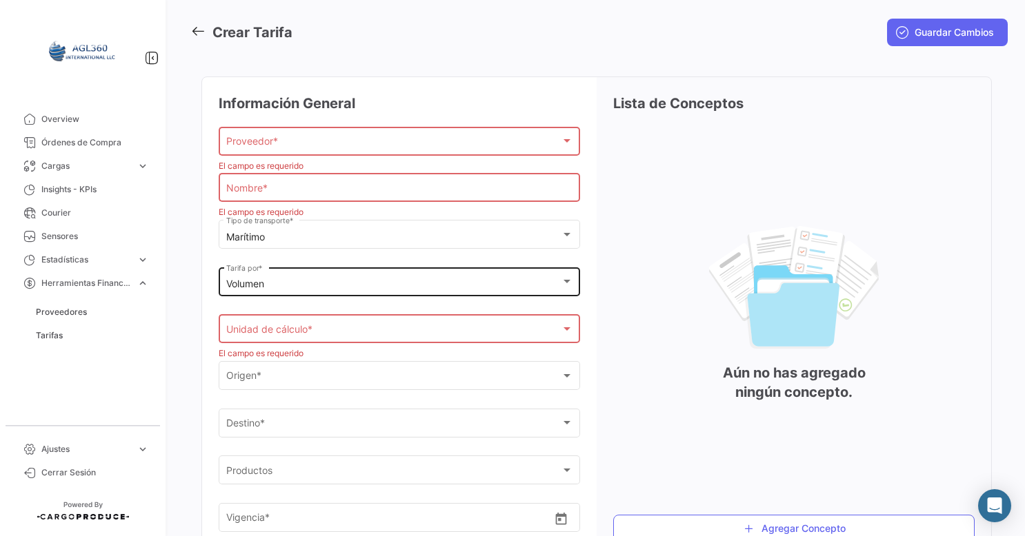
click at [328, 285] on div "Volumen" at bounding box center [393, 285] width 334 height 12
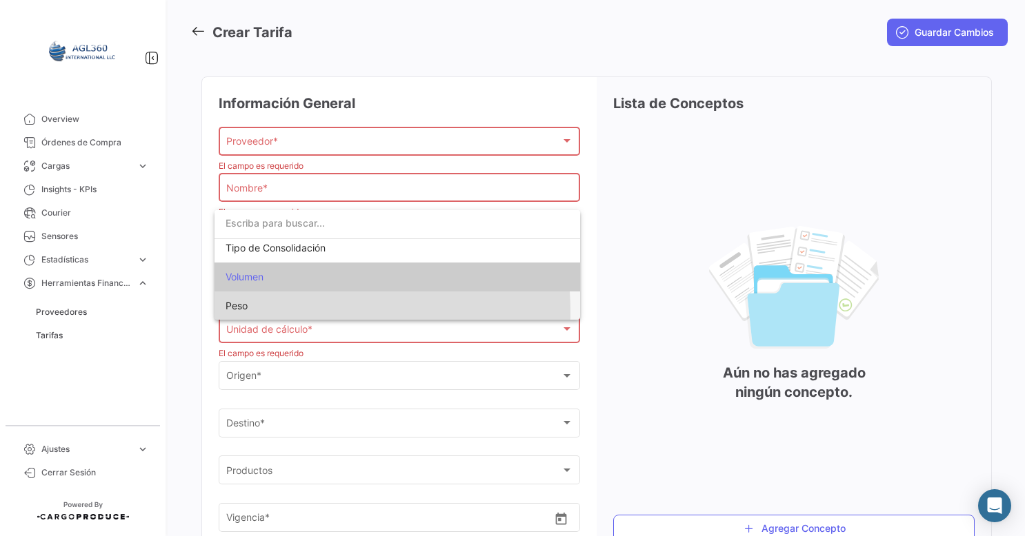
click at [271, 311] on span "Peso" at bounding box center [396, 306] width 343 height 29
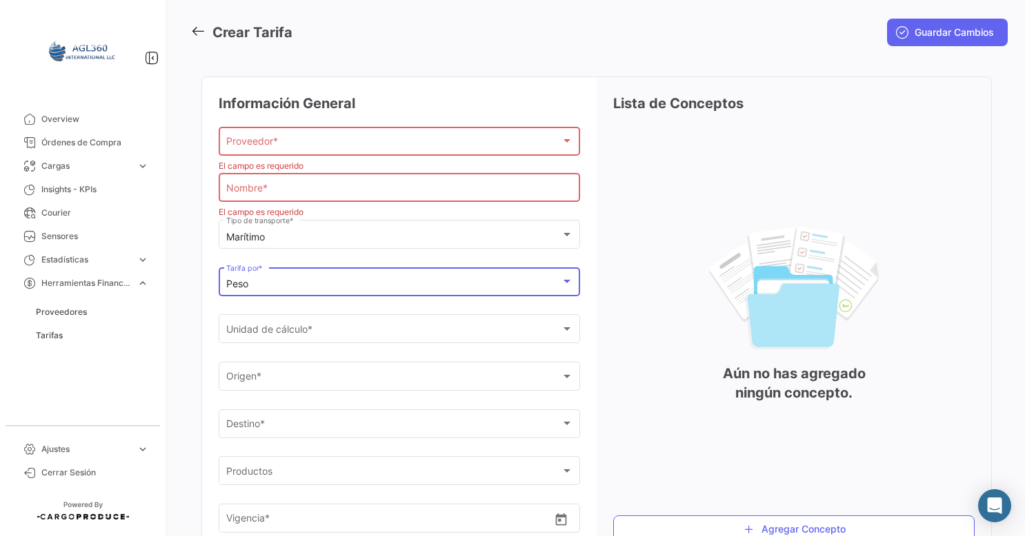
click at [344, 163] on div "Proveedor * Proveedor *" at bounding box center [399, 148] width 361 height 43
click at [326, 181] on div "Nombre *" at bounding box center [399, 187] width 347 height 32
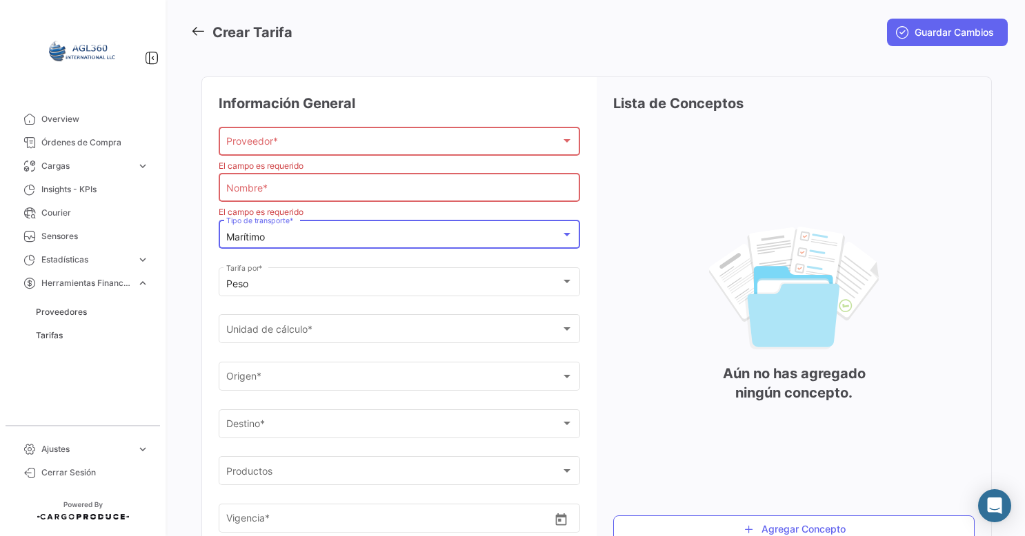
click at [285, 234] on div "Marítimo" at bounding box center [393, 238] width 334 height 12
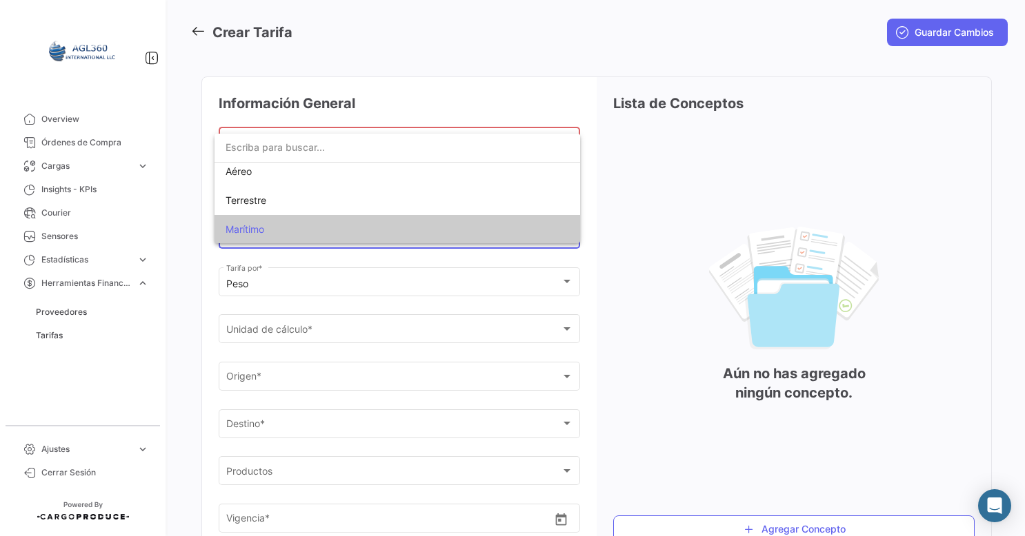
click at [711, 236] on div at bounding box center [512, 268] width 1025 height 536
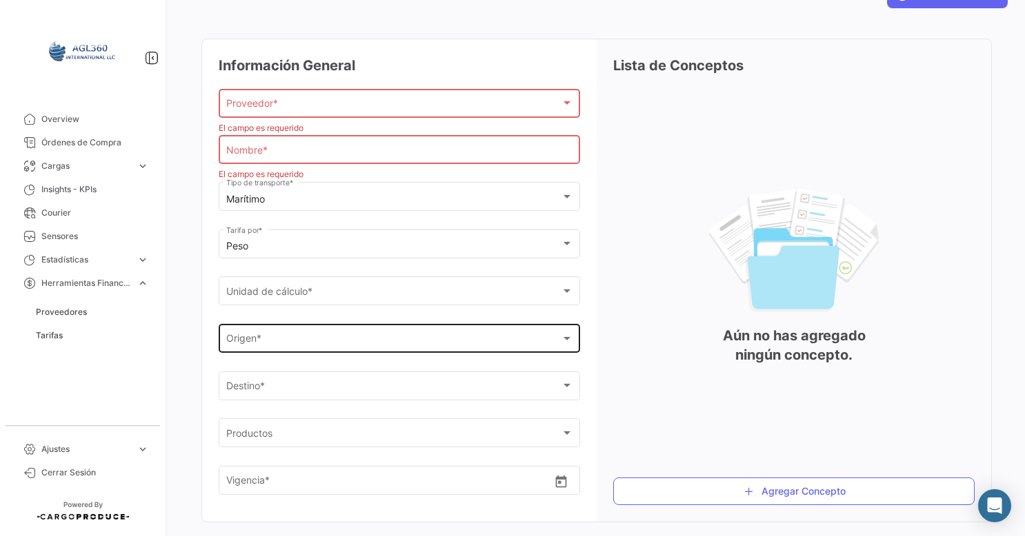
scroll to position [123, 0]
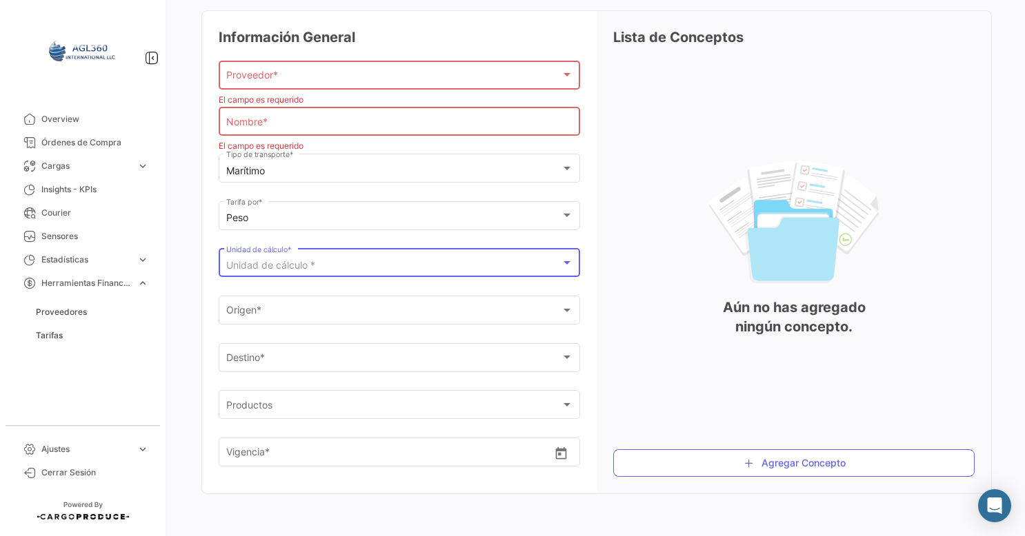
click at [274, 263] on span "Unidad de cálculo *" at bounding box center [270, 265] width 89 height 12
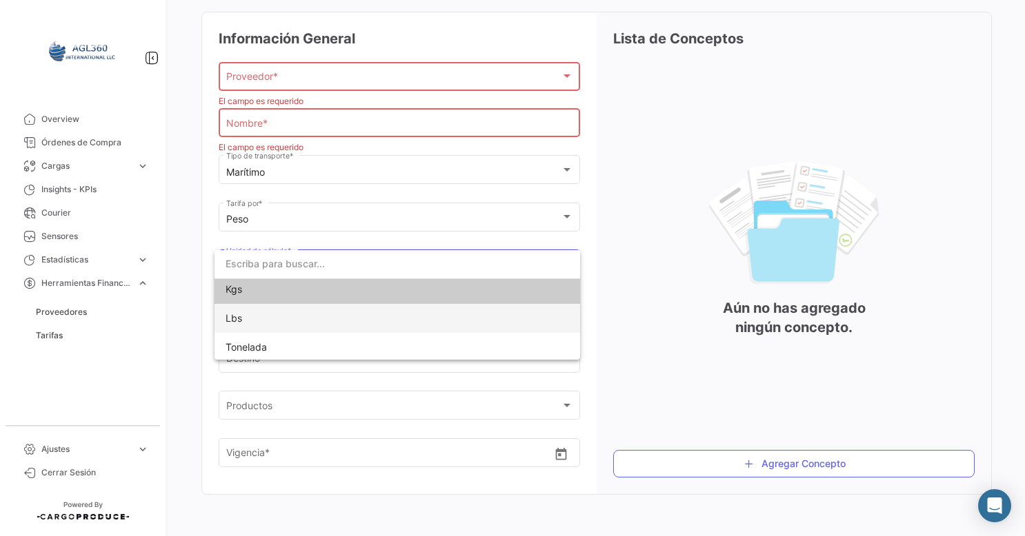
scroll to position [6, 0]
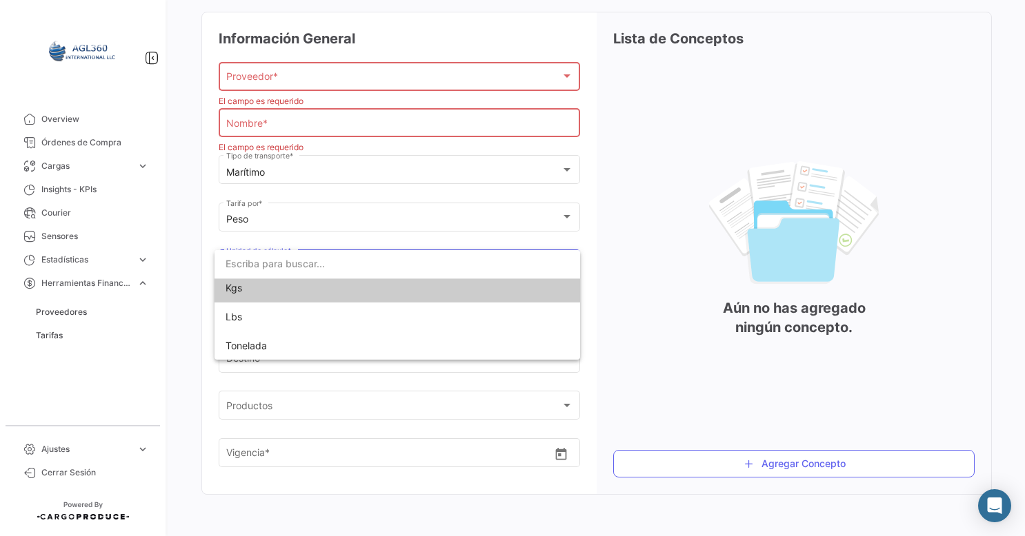
click at [727, 241] on div at bounding box center [512, 268] width 1025 height 536
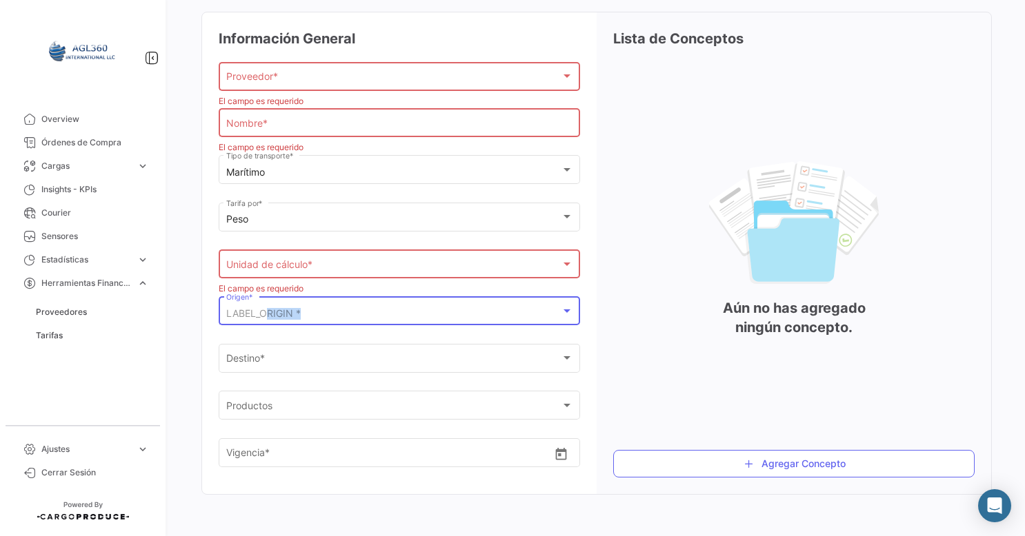
click at [263, 317] on div "LABEL_ORIGIN * Origen *" at bounding box center [399, 310] width 347 height 32
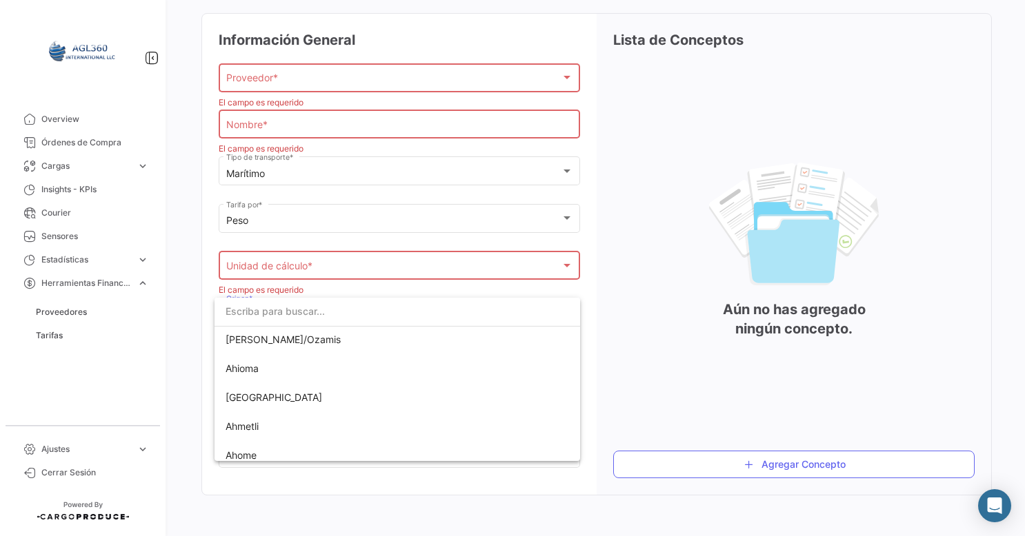
scroll to position [4275, 0]
click at [704, 203] on div at bounding box center [512, 268] width 1025 height 536
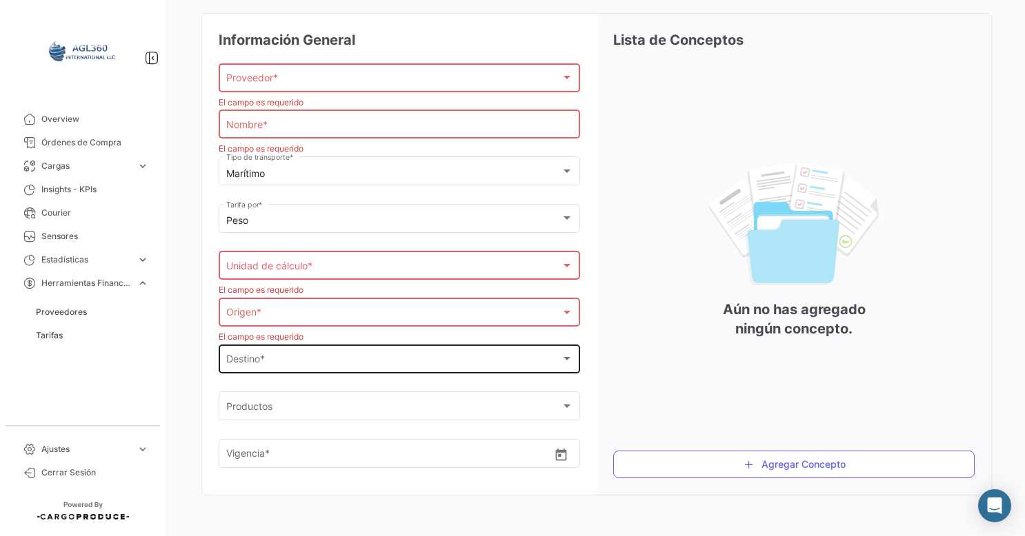
click at [400, 356] on div "LABEL_DESTINATION *" at bounding box center [393, 362] width 334 height 12
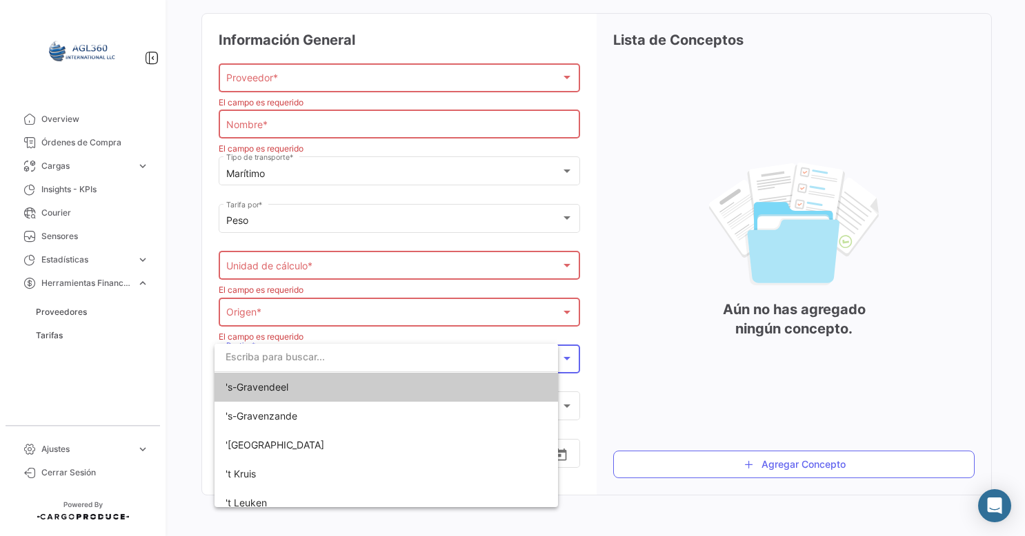
scroll to position [119, 0]
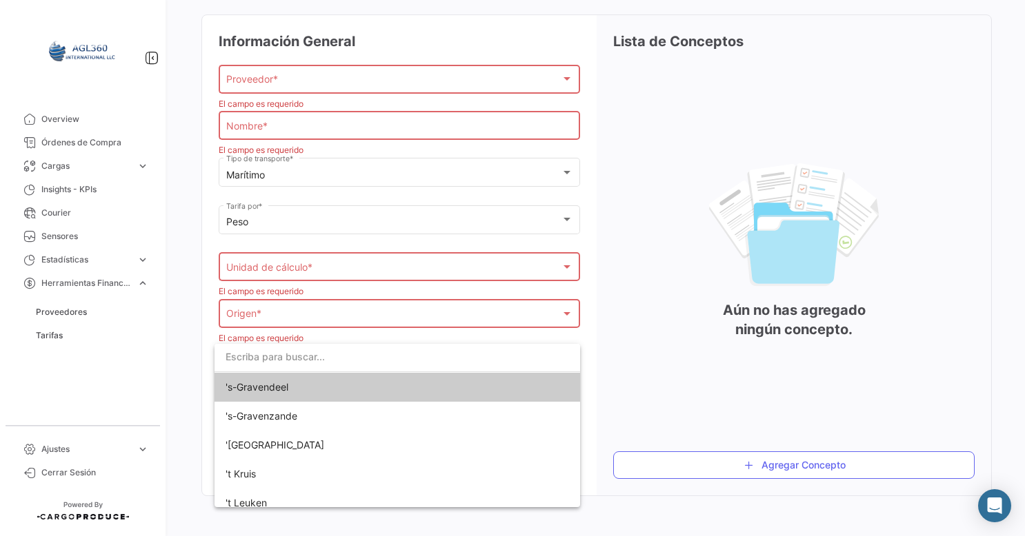
drag, startPoint x: 719, startPoint y: 245, endPoint x: 565, endPoint y: 312, distance: 167.7
click at [720, 245] on div at bounding box center [512, 268] width 1025 height 536
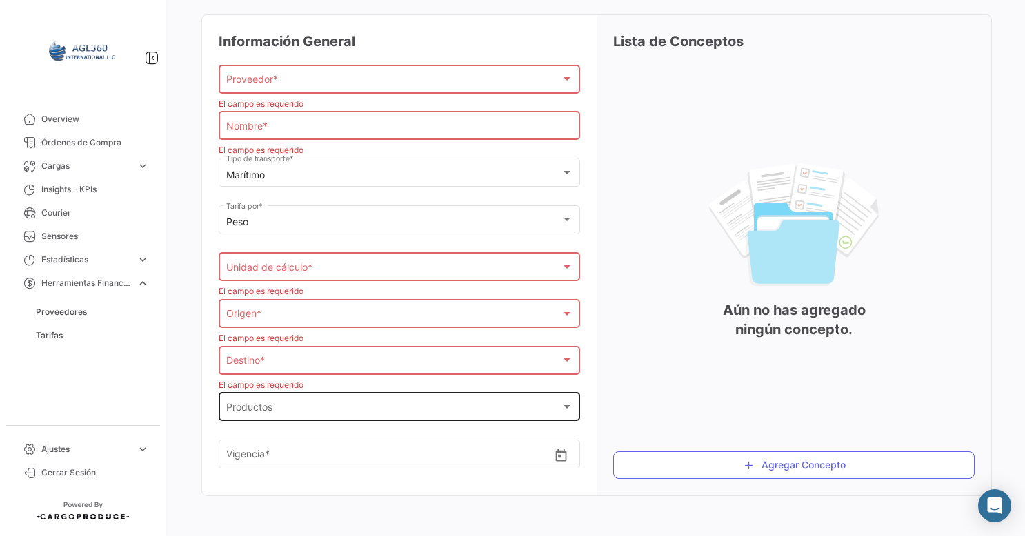
click at [368, 390] on div "Productos Productos" at bounding box center [399, 406] width 347 height 32
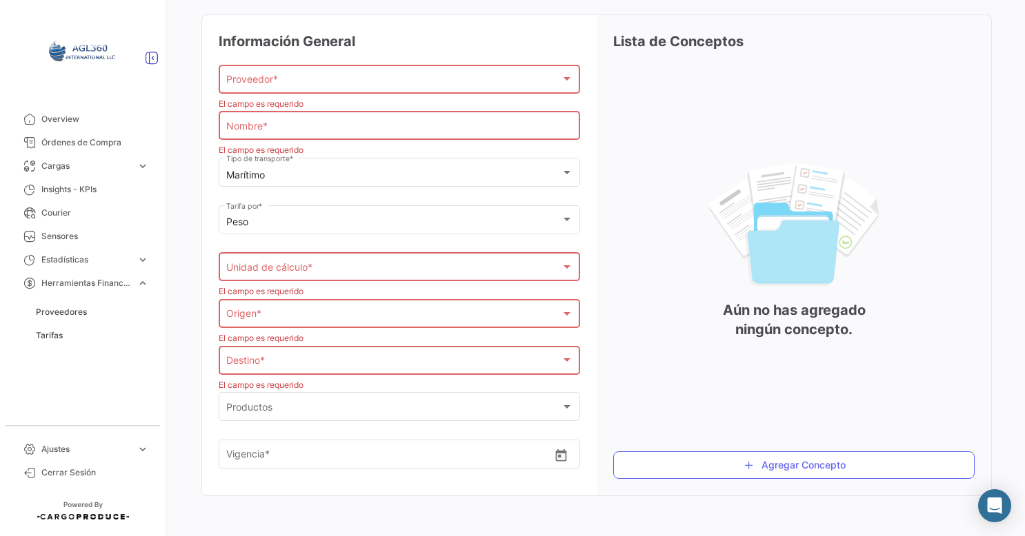
click at [549, 404] on div "Productos" at bounding box center [393, 410] width 334 height 12
click at [556, 404] on div "Productos" at bounding box center [393, 410] width 334 height 12
click at [552, 404] on div "Productos" at bounding box center [393, 410] width 334 height 12
click at [578, 401] on mat-card "Información General Proveedor * Proveedor * El campo es requerido Nombre * El c…" at bounding box center [596, 255] width 790 height 482
click at [561, 404] on div at bounding box center [567, 406] width 12 height 11
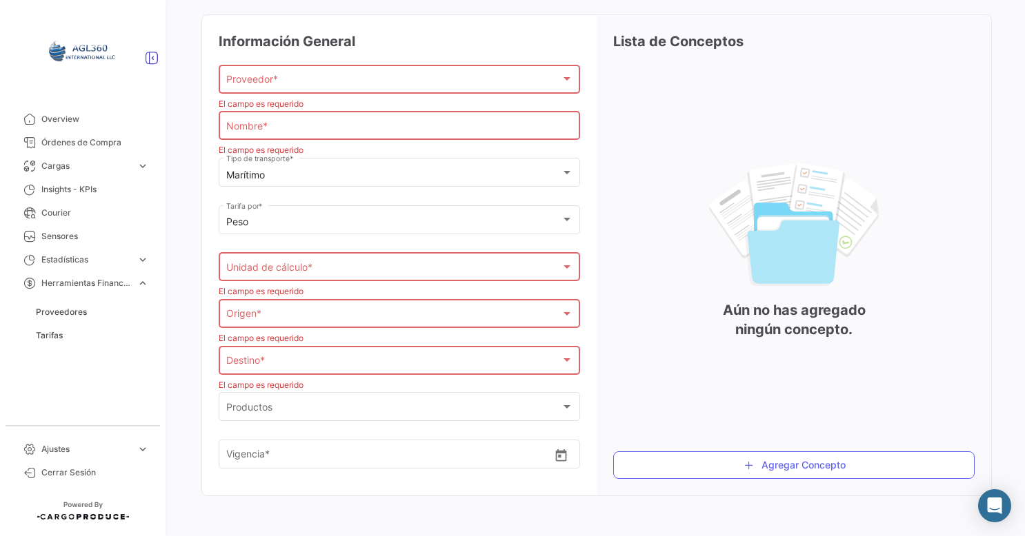
click at [561, 404] on div at bounding box center [567, 406] width 12 height 11
click at [543, 441] on body "Overview Órdenes de Compra Cargas expand_more Cargas Aéreas Cargas Marítimas Ca…" at bounding box center [512, 268] width 1025 height 536
click at [565, 445] on button "Open calendar" at bounding box center [561, 455] width 24 height 24
click at [72, 314] on span "Proveedores" at bounding box center [61, 312] width 51 height 12
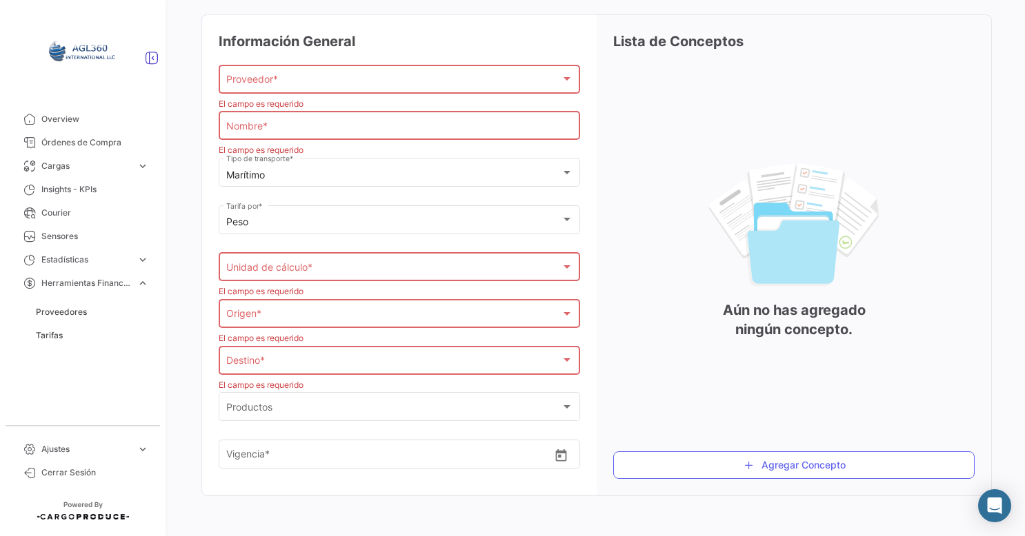
click at [54, 334] on span "Tarifas" at bounding box center [49, 336] width 27 height 12
click at [48, 342] on link "Tarifas" at bounding box center [92, 335] width 124 height 21
click at [56, 334] on link "Tarifas" at bounding box center [92, 335] width 124 height 21
click at [143, 64] on div at bounding box center [82, 51] width 165 height 69
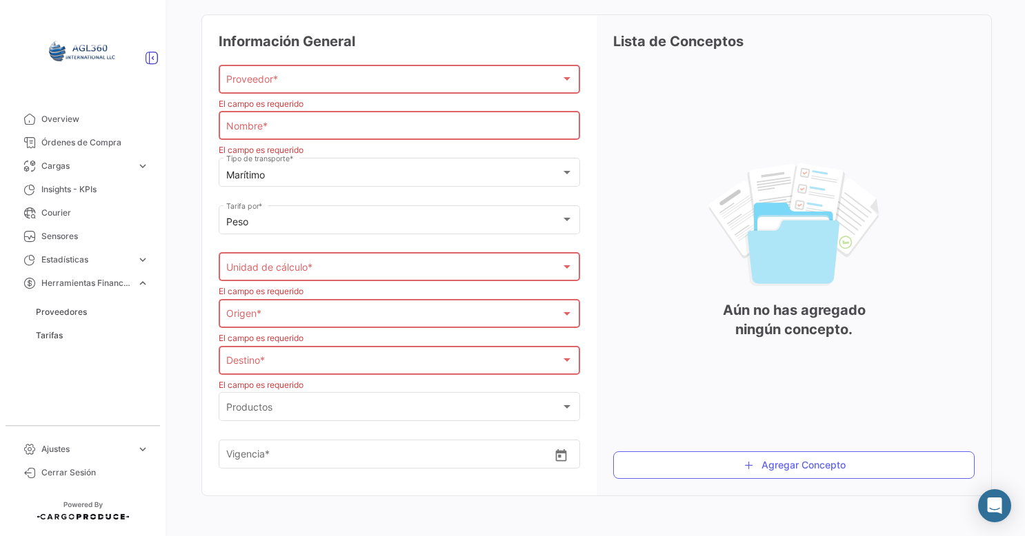
click at [150, 59] on icon at bounding box center [152, 58] width 14 height 14
